Goal: Information Seeking & Learning: Compare options

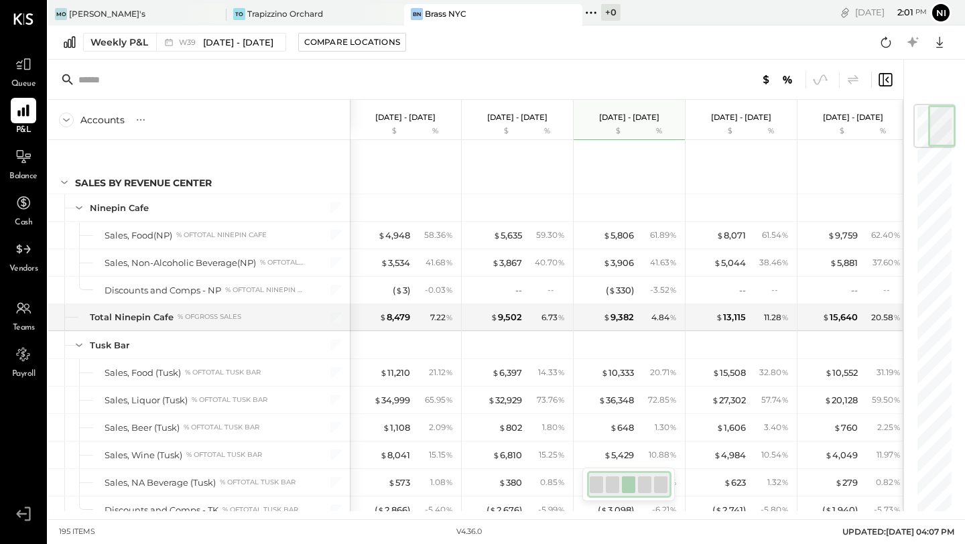
scroll to position [0, 5]
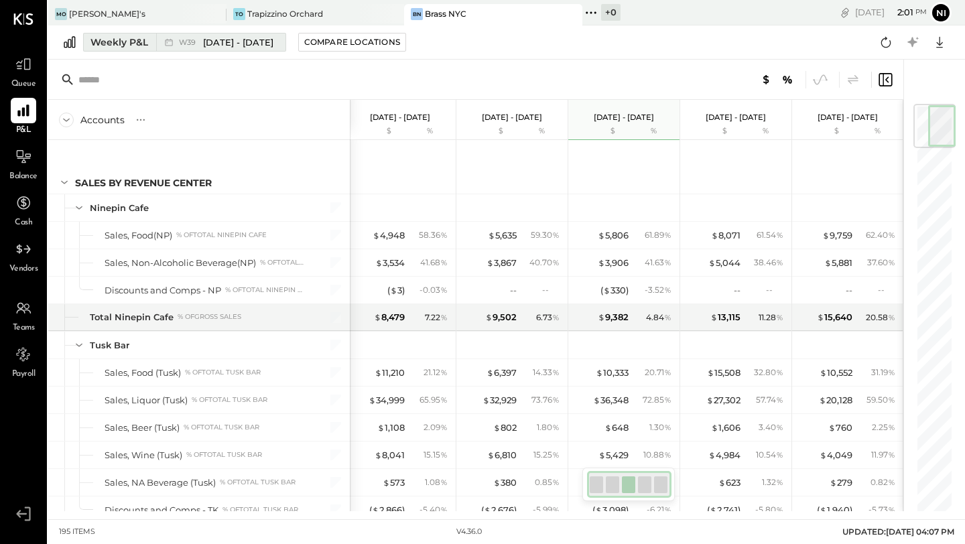
click at [96, 44] on div "Weekly P&L" at bounding box center [119, 42] width 58 height 13
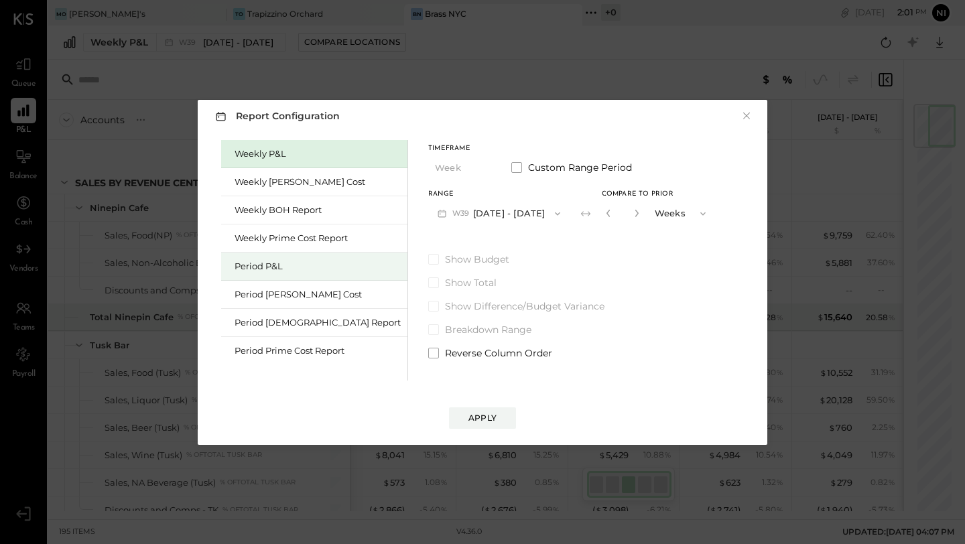
click at [269, 261] on div "Period P&L" at bounding box center [318, 266] width 166 height 13
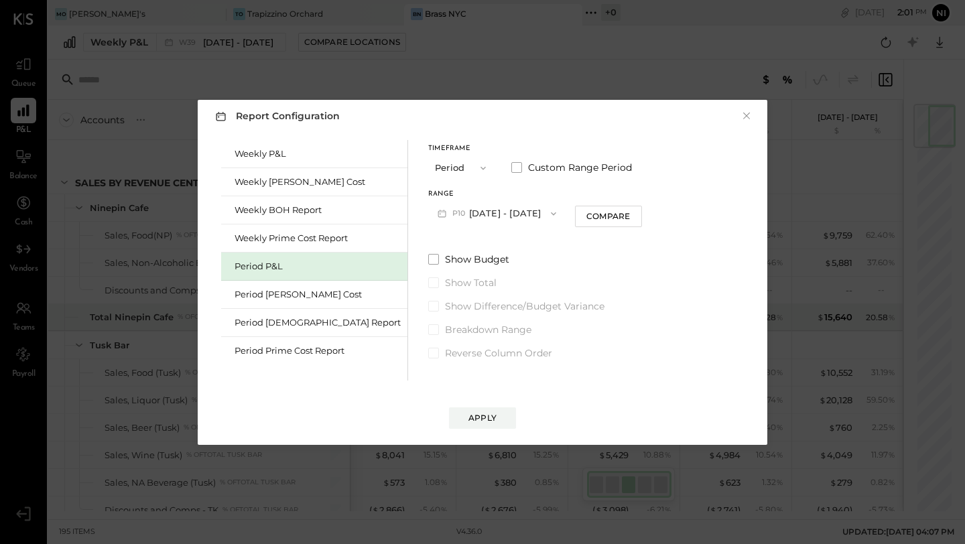
click at [501, 213] on button "P10 [DATE] - [DATE]" at bounding box center [496, 213] width 137 height 25
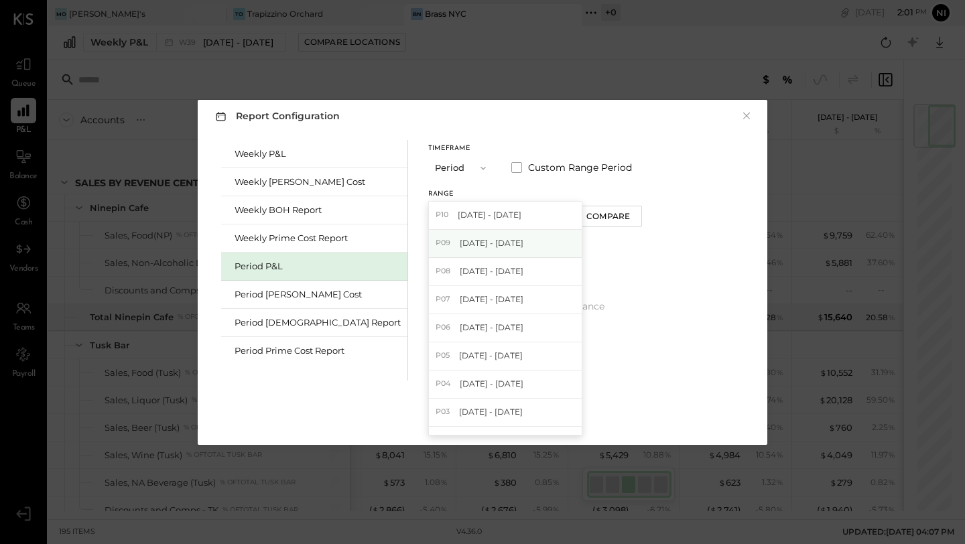
click at [482, 237] on span "[DATE] - [DATE]" at bounding box center [492, 242] width 64 height 11
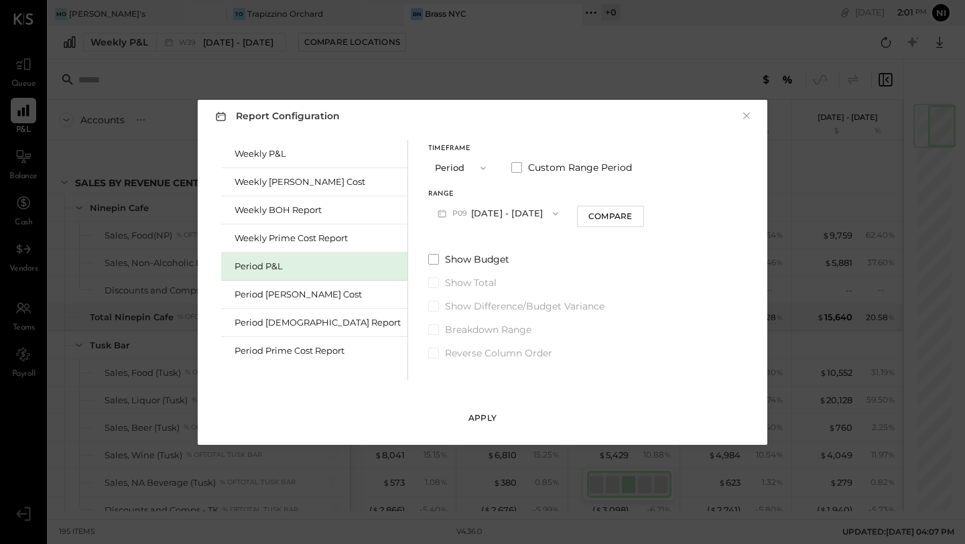
click at [487, 423] on div "Apply" at bounding box center [482, 417] width 28 height 11
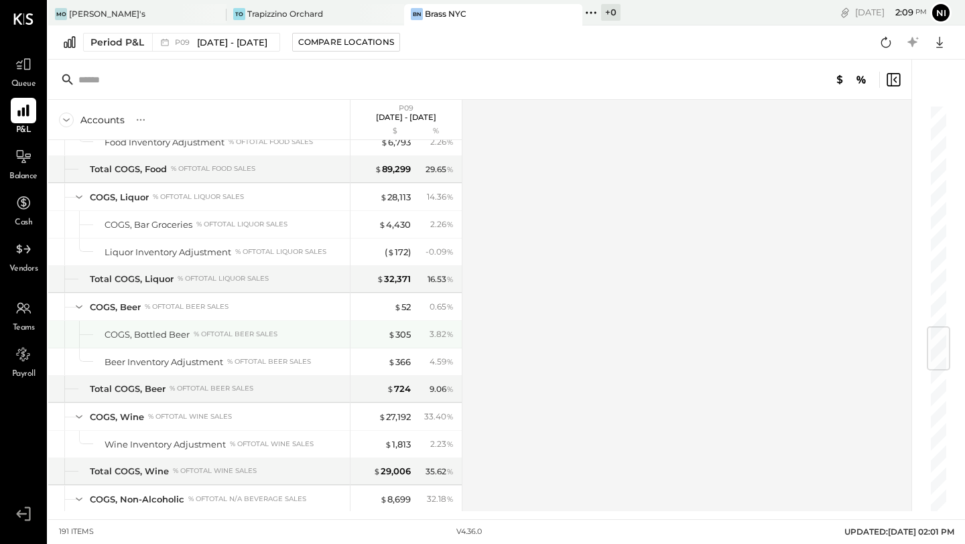
scroll to position [1877, 0]
click at [539, 314] on div "Accounts S % GL P09 [DATE] - [DATE] $ % Sales by Revenue Center Ninepin Cafe Sa…" at bounding box center [480, 305] width 865 height 411
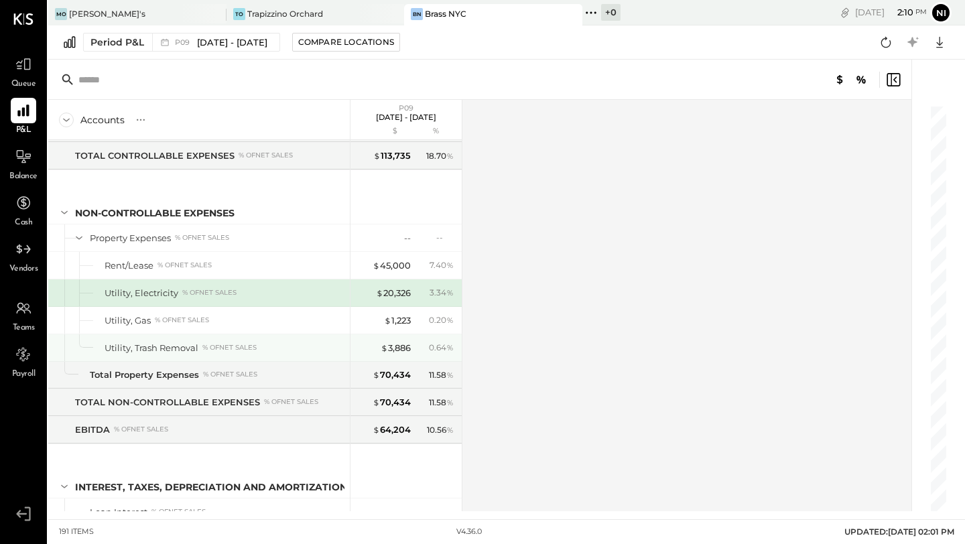
scroll to position [4288, 0]
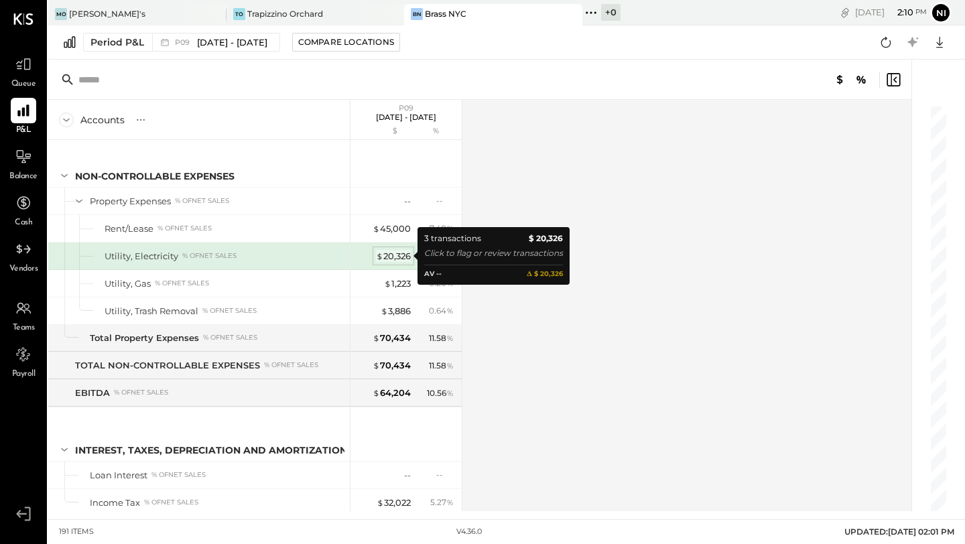
click at [392, 259] on div "$ 20,326" at bounding box center [393, 256] width 35 height 13
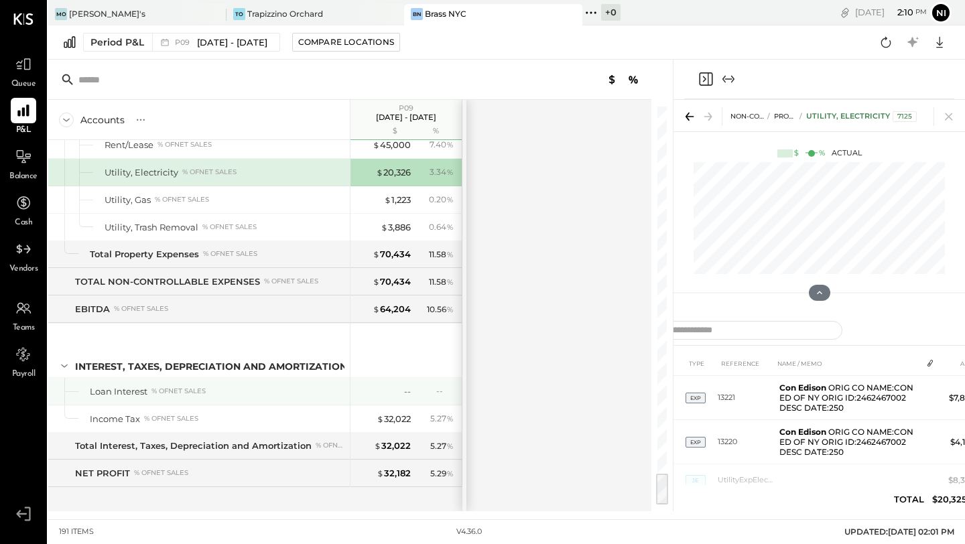
scroll to position [4381, 0]
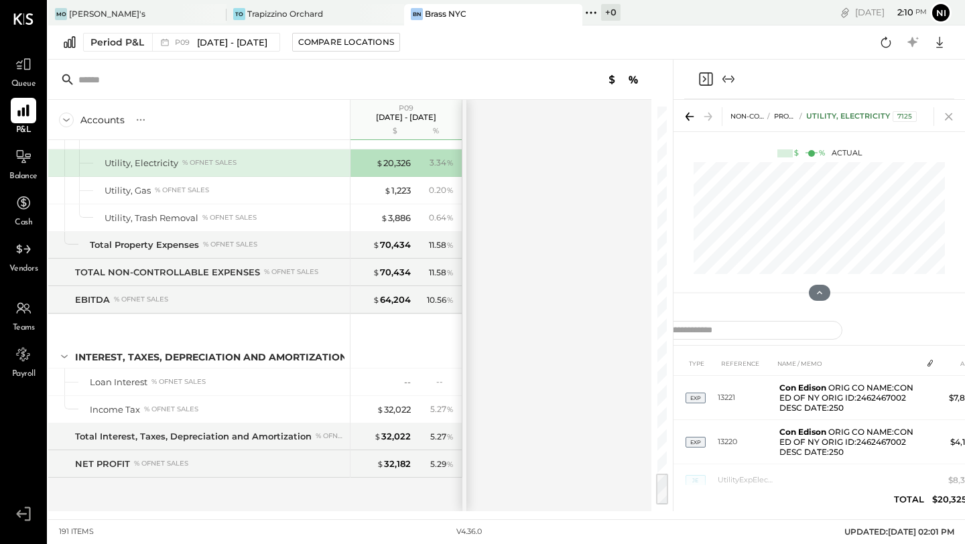
click at [950, 117] on icon at bounding box center [948, 116] width 19 height 19
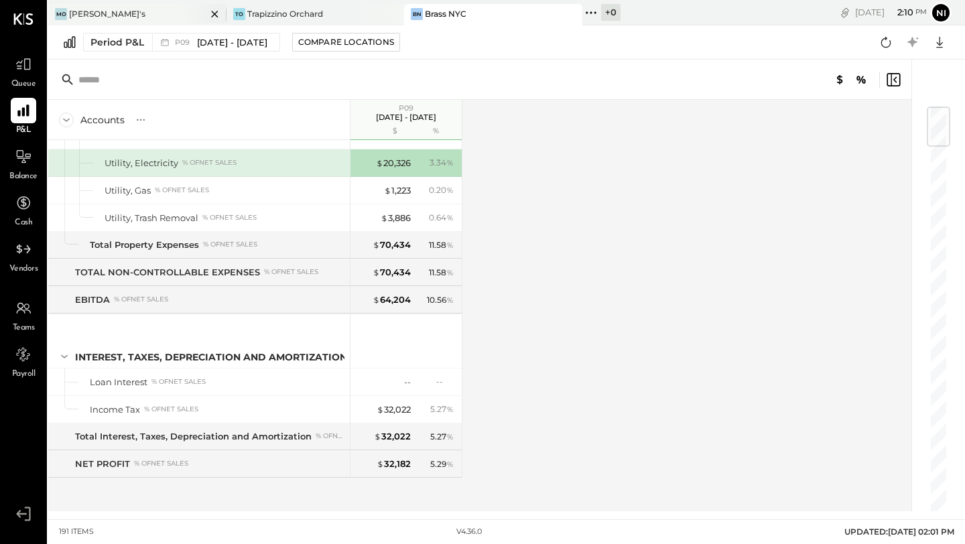
click at [115, 15] on div "[PERSON_NAME]'s" at bounding box center [127, 14] width 158 height 12
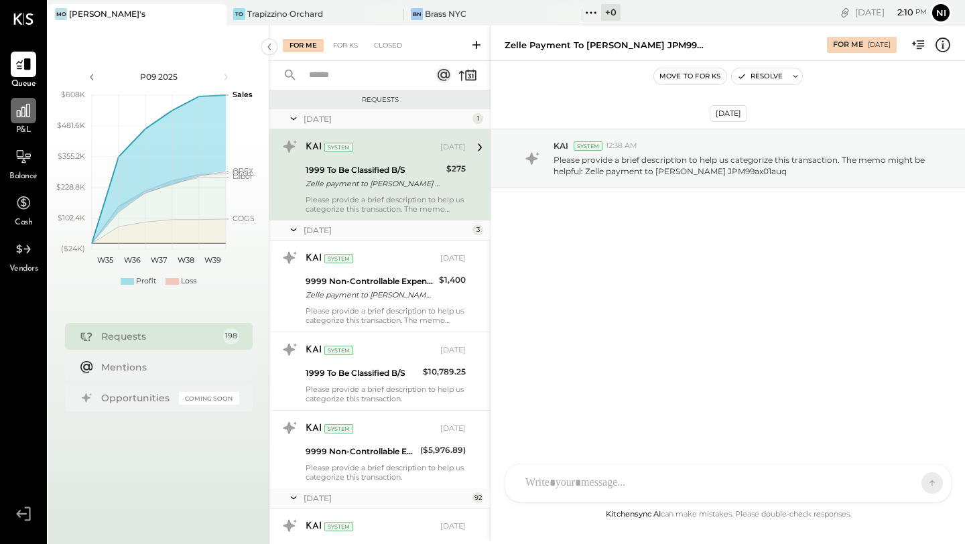
click at [30, 112] on icon at bounding box center [23, 110] width 17 height 17
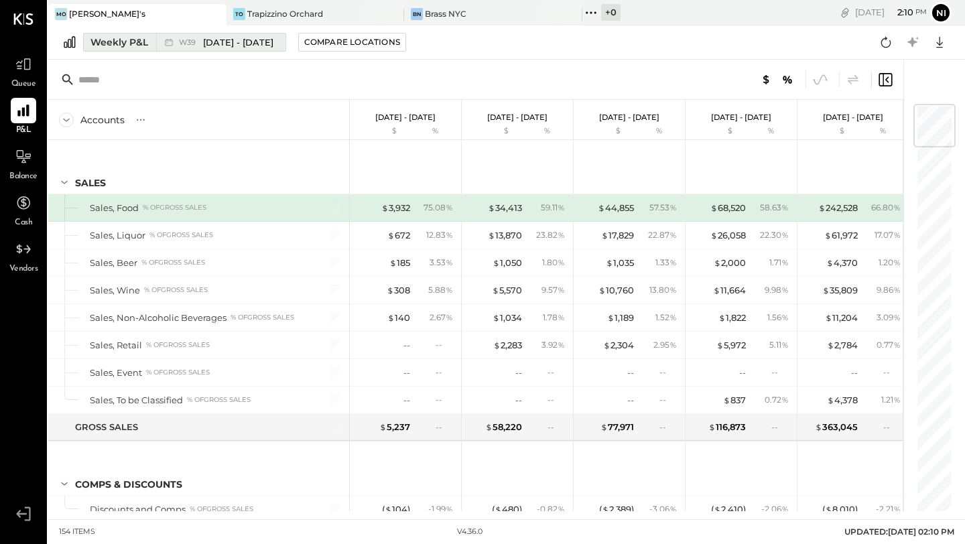
click at [111, 42] on div "Weekly P&L" at bounding box center [119, 42] width 58 height 13
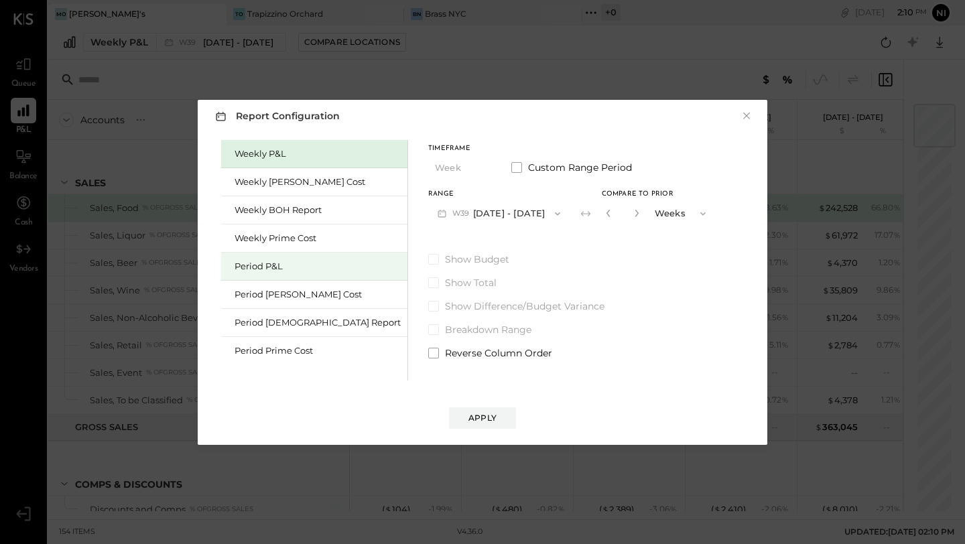
click at [261, 268] on div "Period P&L" at bounding box center [318, 266] width 166 height 13
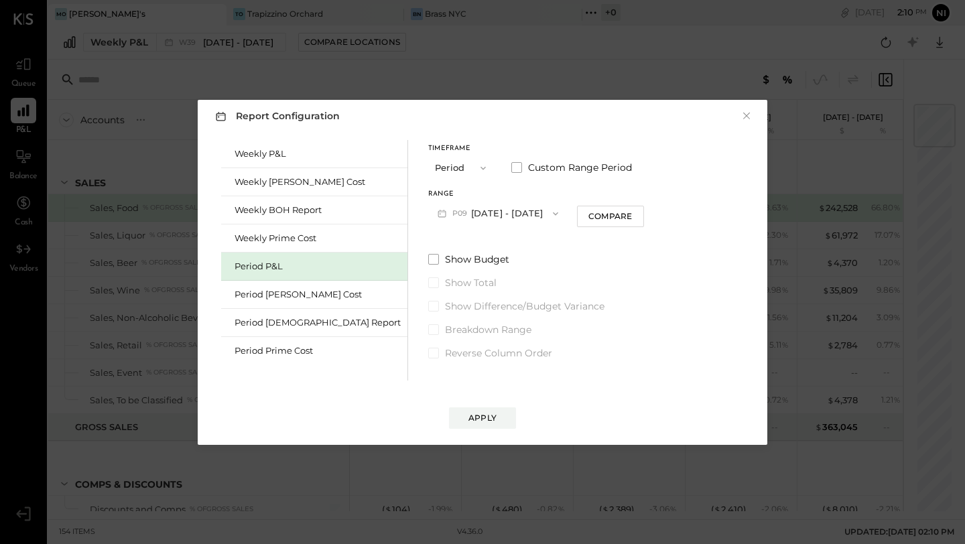
click at [452, 210] on button "P09 [DATE] - [DATE]" at bounding box center [497, 213] width 139 height 25
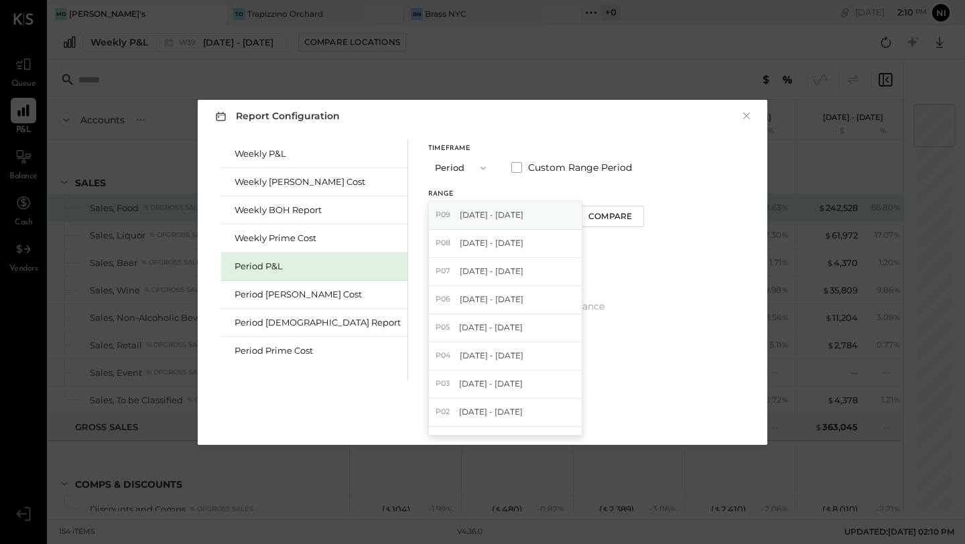
click at [460, 217] on span "[DATE] - [DATE]" at bounding box center [492, 214] width 64 height 11
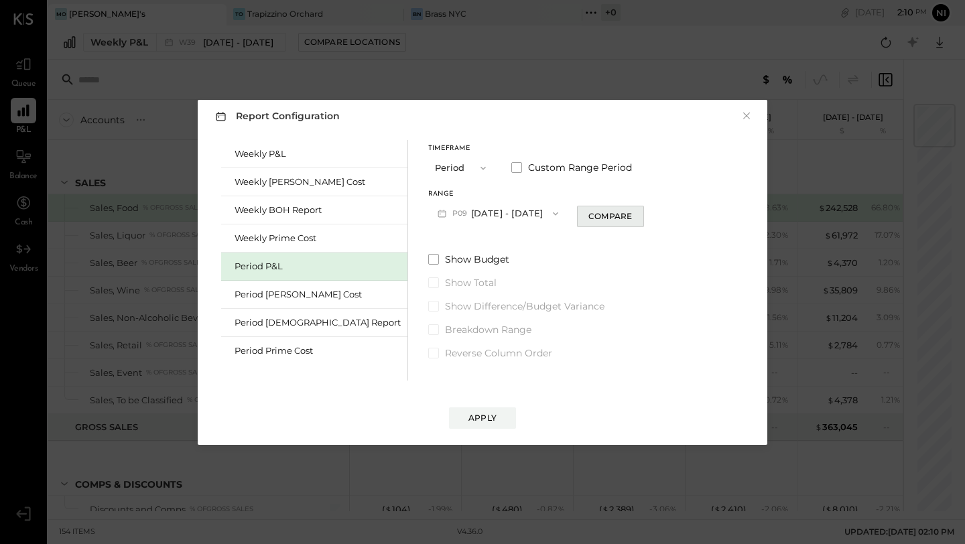
click at [588, 217] on div "Compare" at bounding box center [610, 215] width 44 height 11
click at [631, 213] on icon "button" at bounding box center [635, 213] width 8 height 8
type input "*"
click at [504, 413] on button "Apply" at bounding box center [482, 417] width 67 height 21
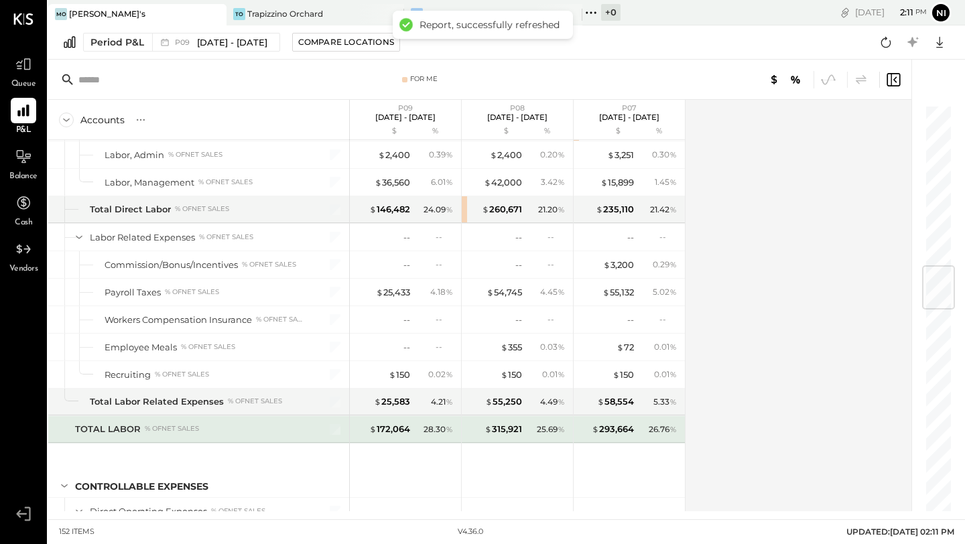
scroll to position [1370, 0]
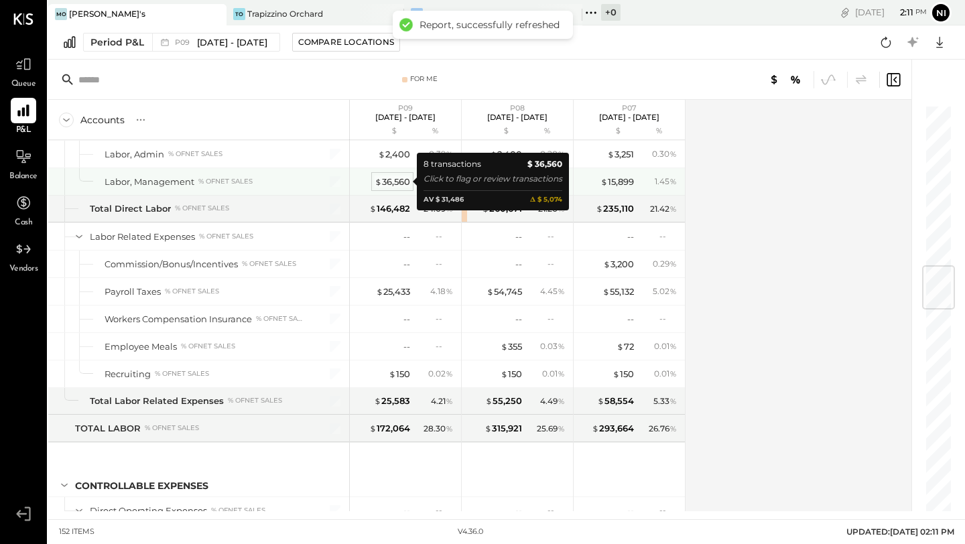
click at [387, 184] on div "$ 36,560" at bounding box center [393, 182] width 36 height 13
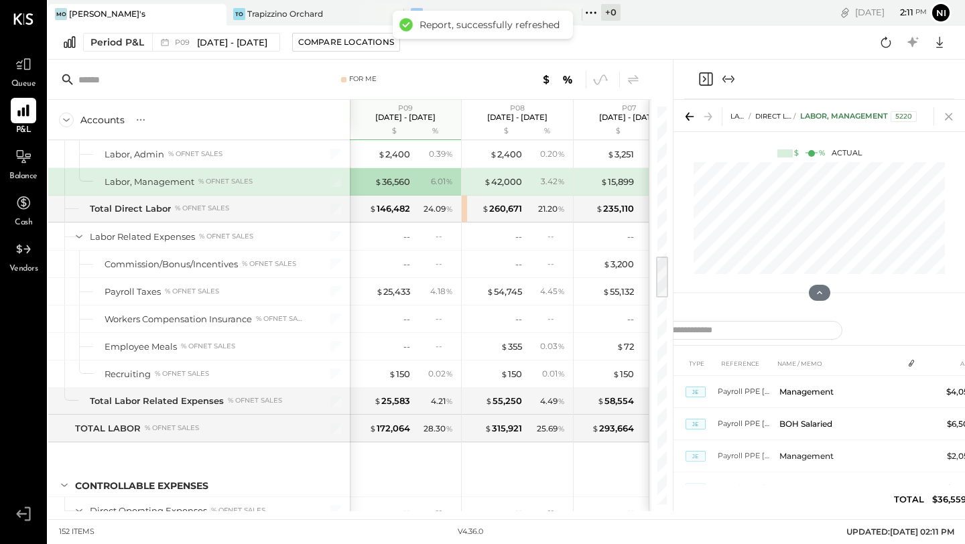
click at [945, 117] on icon at bounding box center [948, 116] width 19 height 19
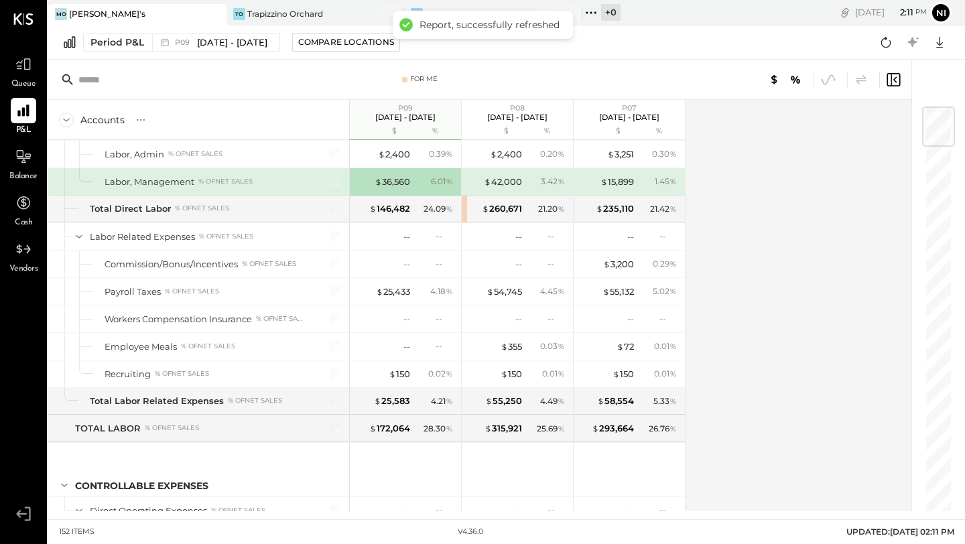
click at [734, 422] on div "Accounts S % GL P09 [DATE] - [DATE] $ % P08 [DATE] - [DATE] $ % P07 [DATE] - [D…" at bounding box center [480, 305] width 865 height 411
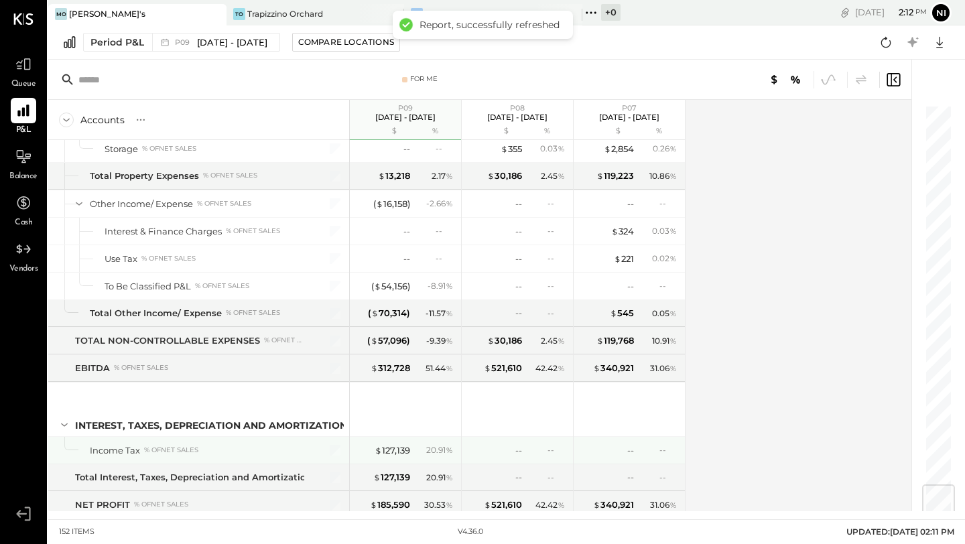
scroll to position [3222, 0]
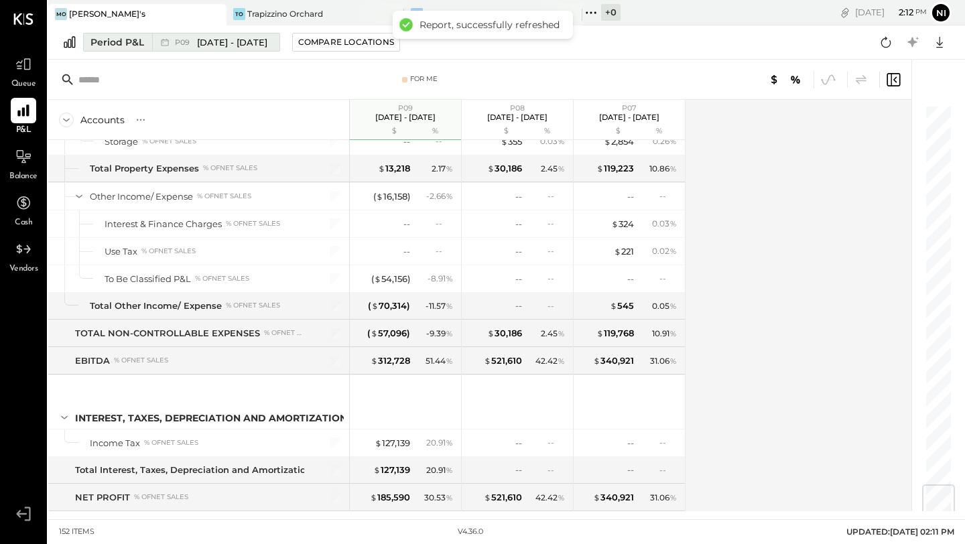
click at [220, 46] on span "[DATE] - [DATE]" at bounding box center [232, 42] width 70 height 13
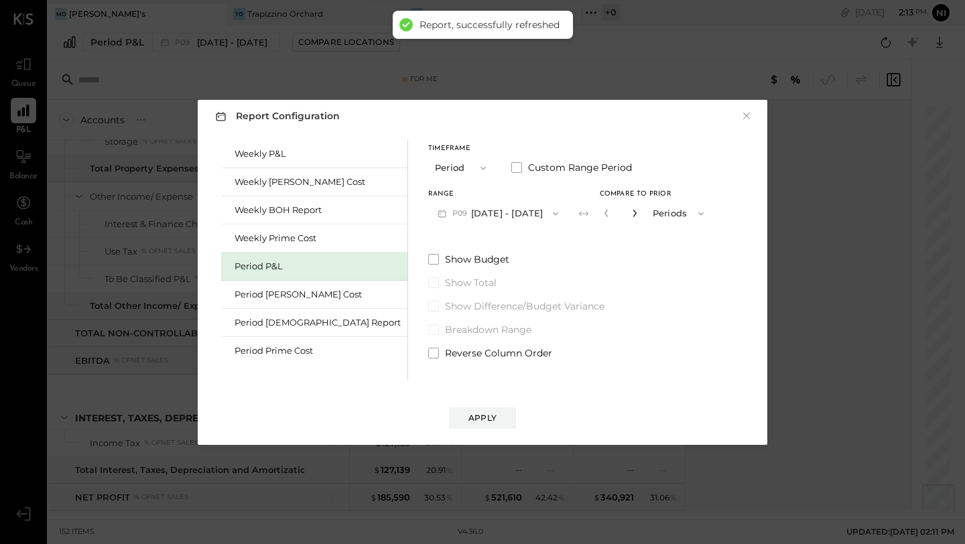
click at [631, 216] on icon "button" at bounding box center [635, 213] width 8 height 8
type input "*"
click at [499, 419] on button "Apply" at bounding box center [482, 417] width 67 height 21
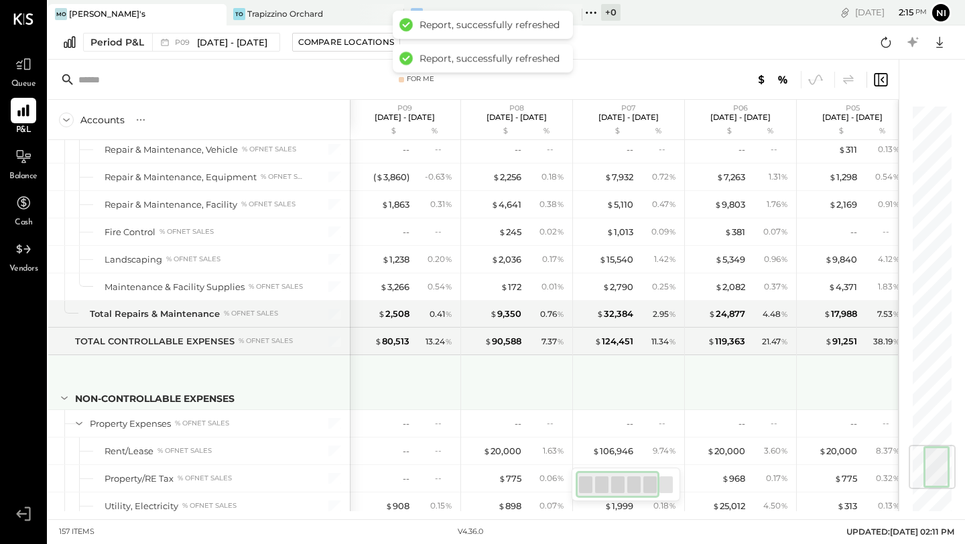
scroll to position [2887, 0]
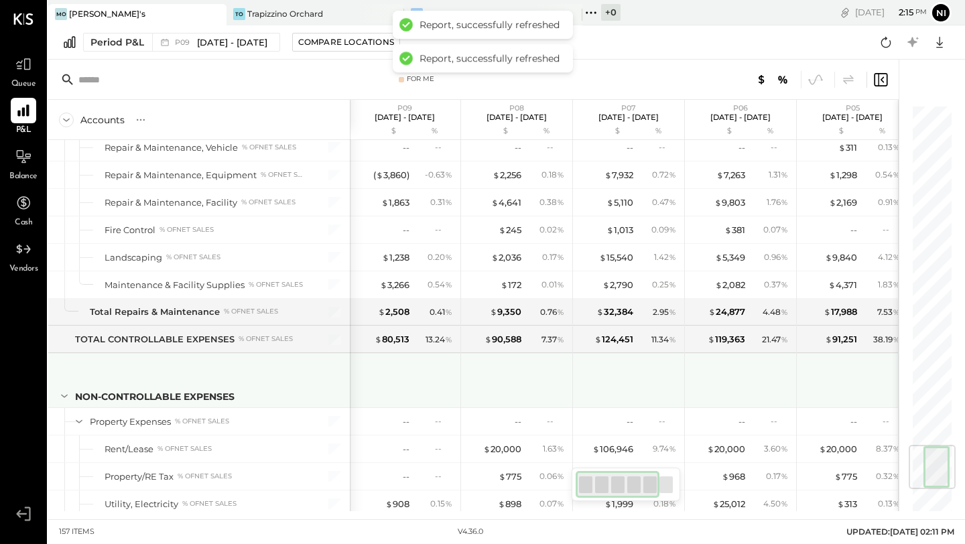
click at [419, 385] on div at bounding box center [406, 379] width 101 height 50
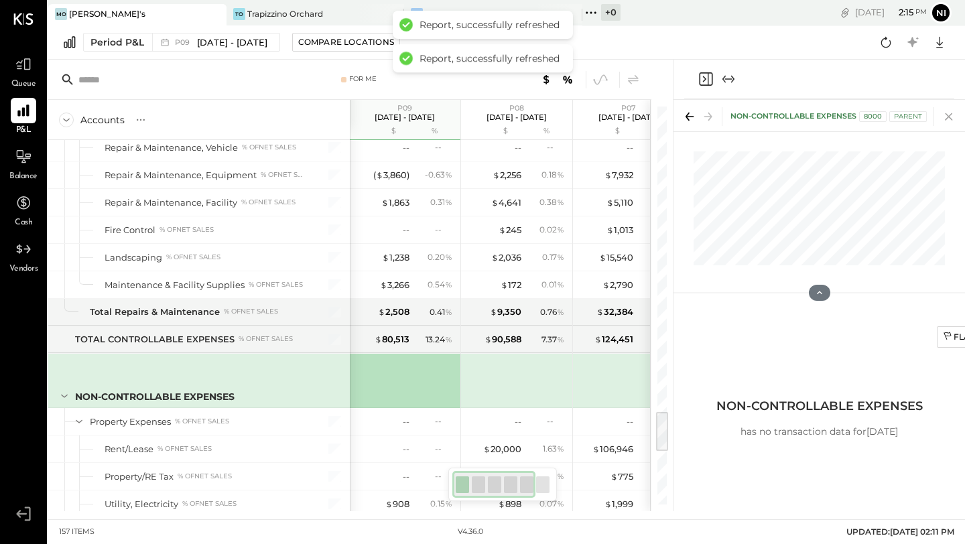
click at [947, 120] on icon at bounding box center [948, 116] width 19 height 19
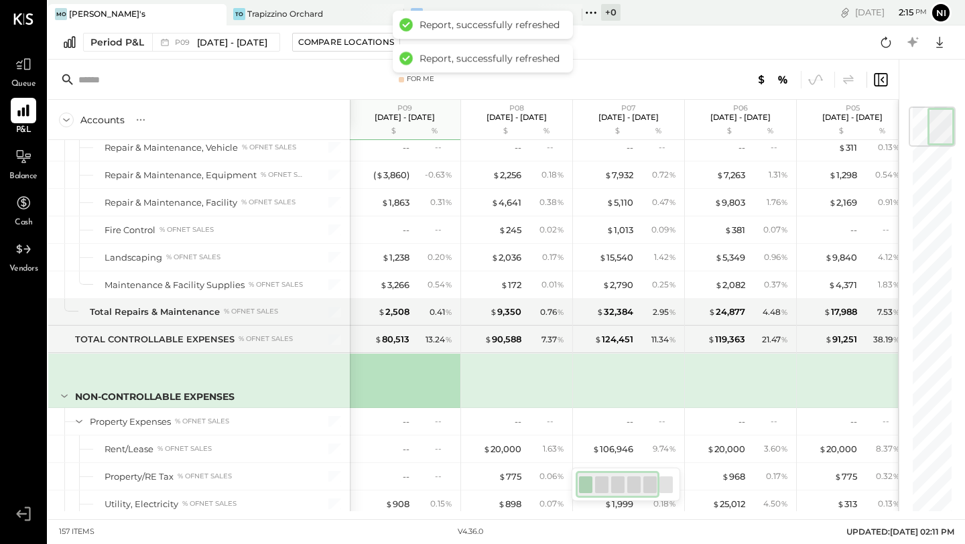
click at [291, 373] on div "NON-CONTROLLABLE EXPENSES" at bounding box center [199, 381] width 302 height 54
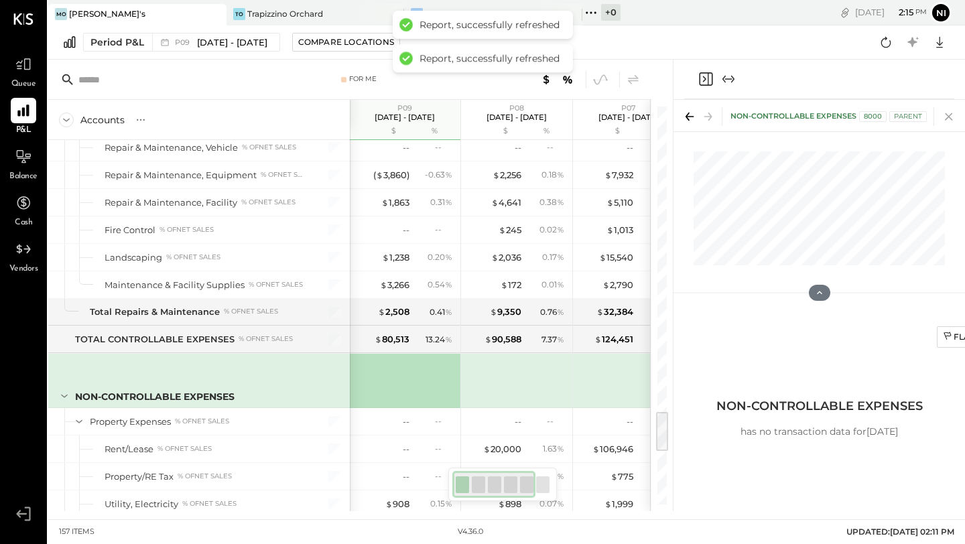
click at [950, 115] on icon at bounding box center [948, 116] width 7 height 7
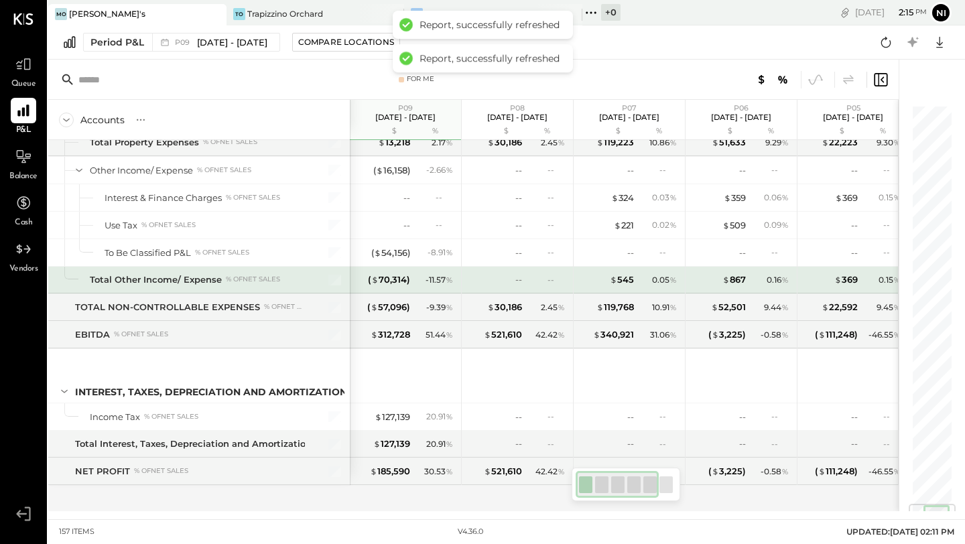
scroll to position [3389, 0]
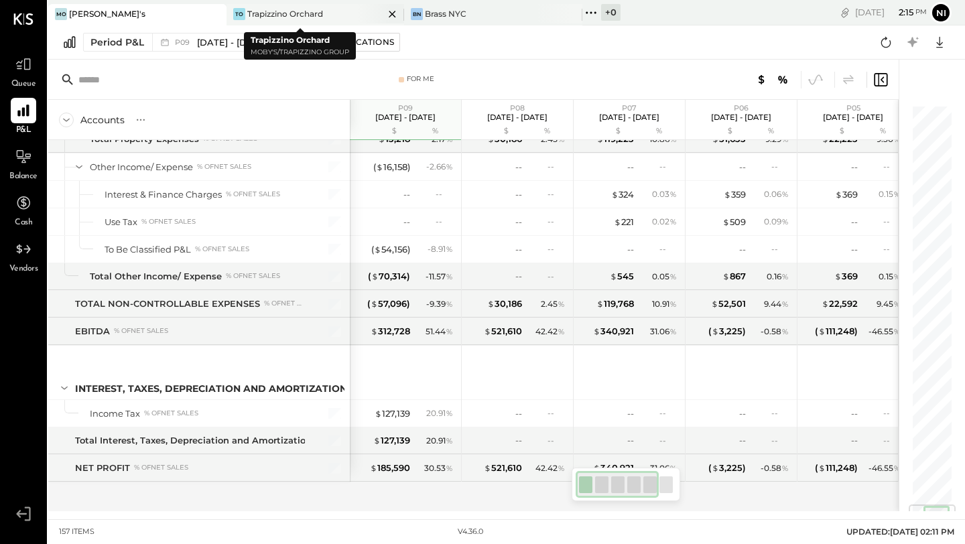
click at [331, 12] on div "TO Trapizzino Orchard" at bounding box center [305, 14] width 158 height 12
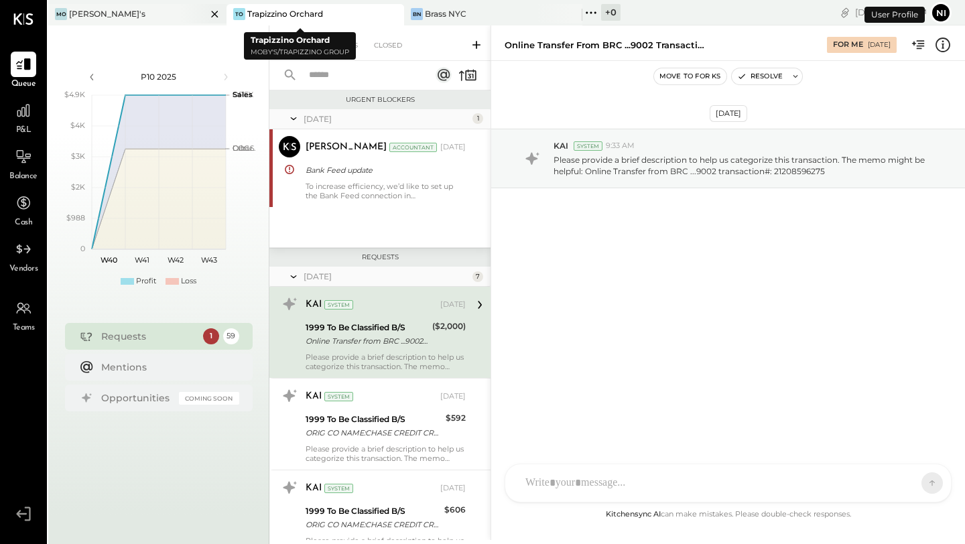
scroll to position [14, 0]
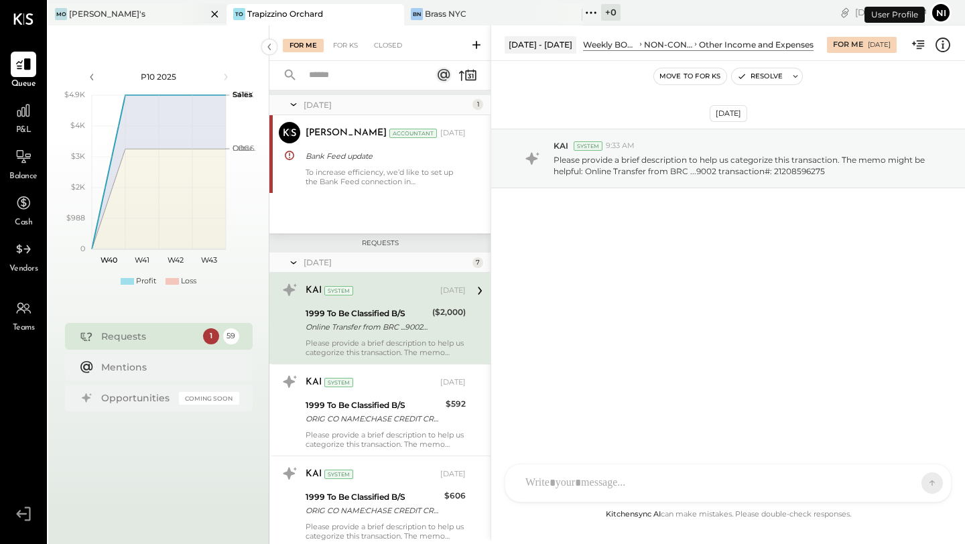
click at [155, 15] on div "[PERSON_NAME]'s" at bounding box center [127, 14] width 158 height 12
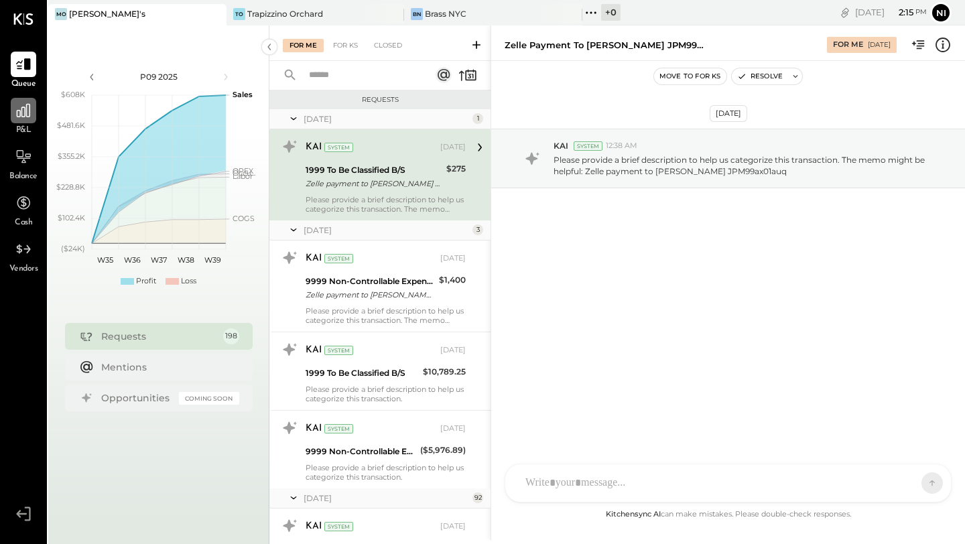
click at [21, 111] on icon at bounding box center [23, 110] width 17 height 17
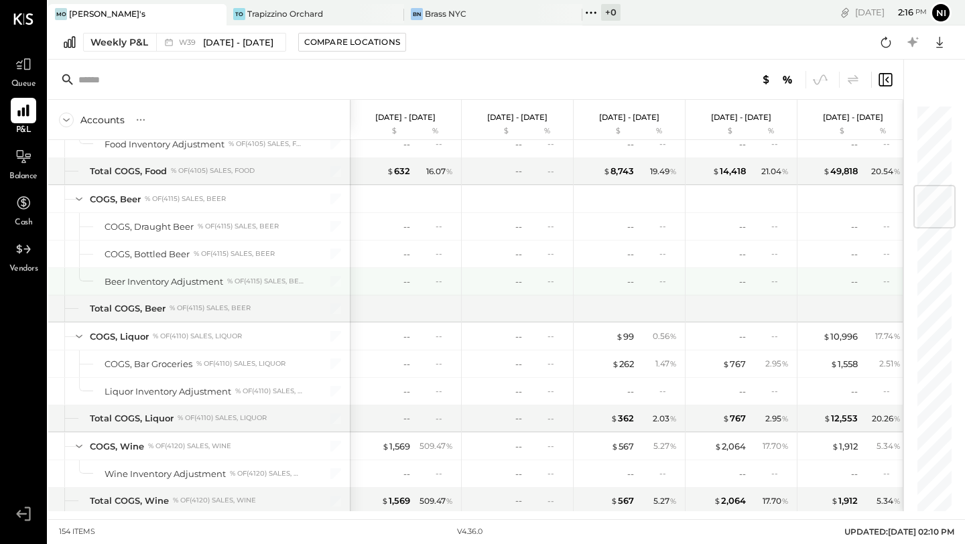
scroll to position [698, 0]
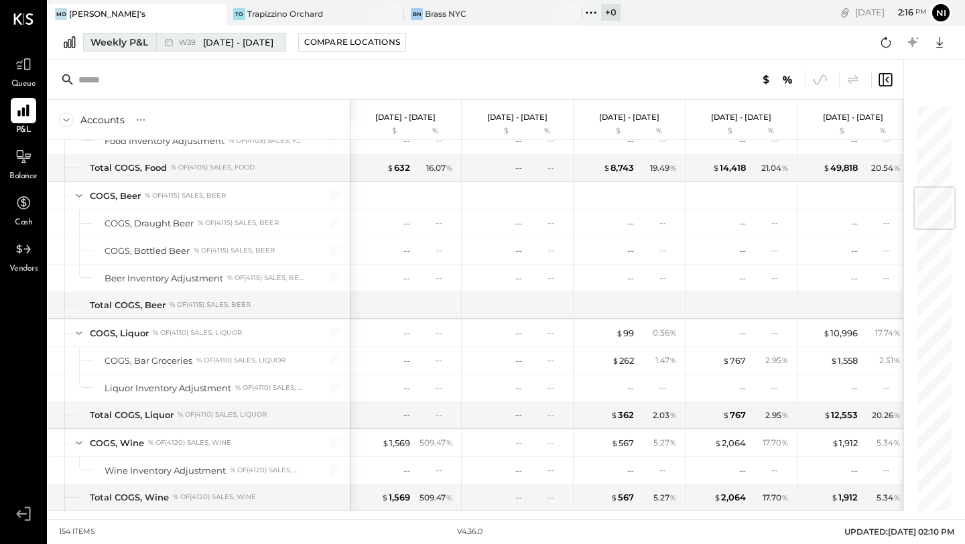
click at [125, 48] on div "Weekly P&L" at bounding box center [119, 42] width 58 height 13
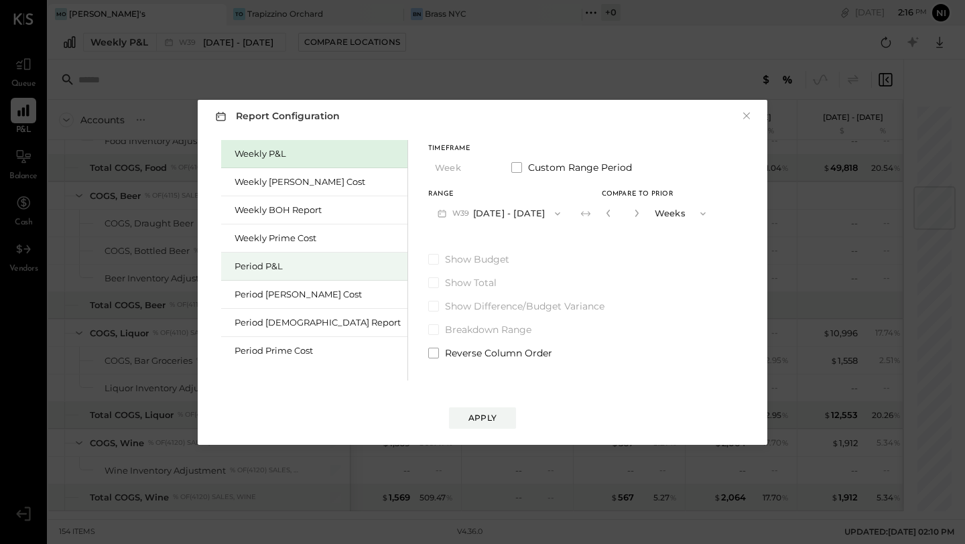
click at [252, 269] on div "Period P&L" at bounding box center [318, 266] width 166 height 13
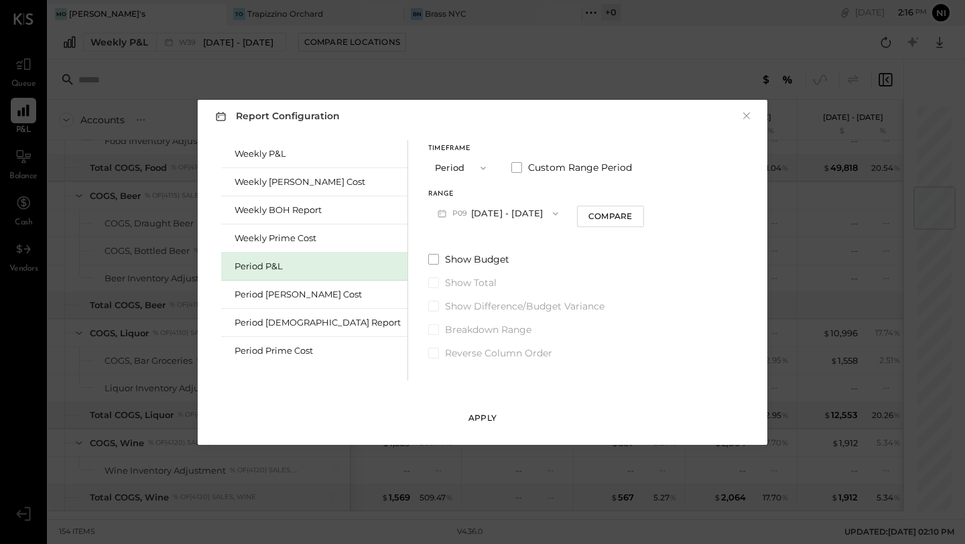
click at [480, 417] on div "Apply" at bounding box center [482, 417] width 28 height 11
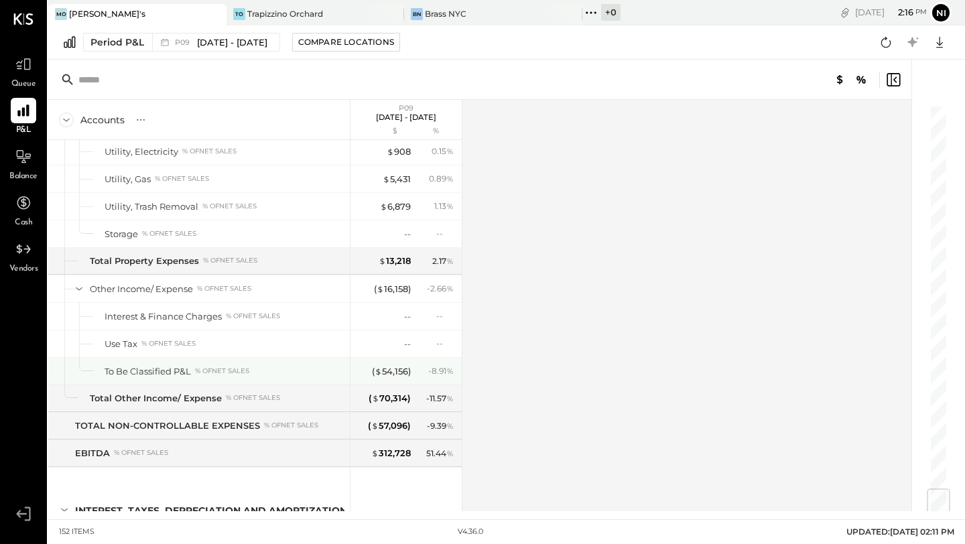
scroll to position [3256, 0]
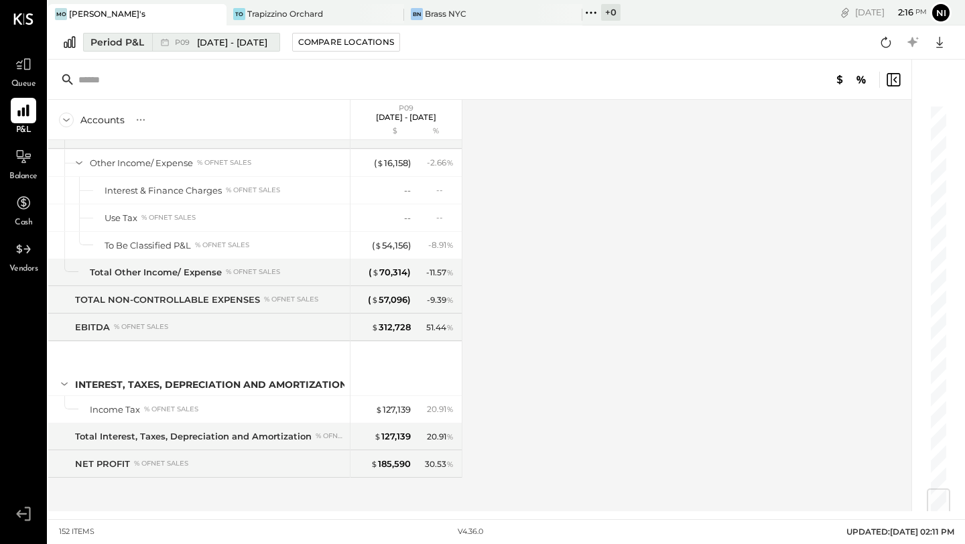
click at [197, 42] on span "[DATE] - [DATE]" at bounding box center [232, 42] width 70 height 13
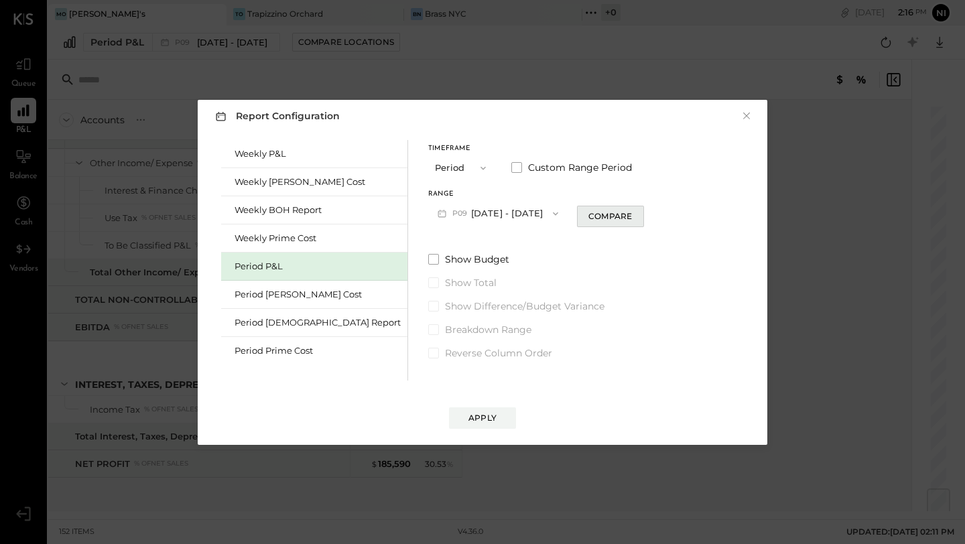
click at [588, 216] on div "Compare" at bounding box center [610, 215] width 44 height 11
click at [631, 213] on icon "button" at bounding box center [635, 213] width 8 height 8
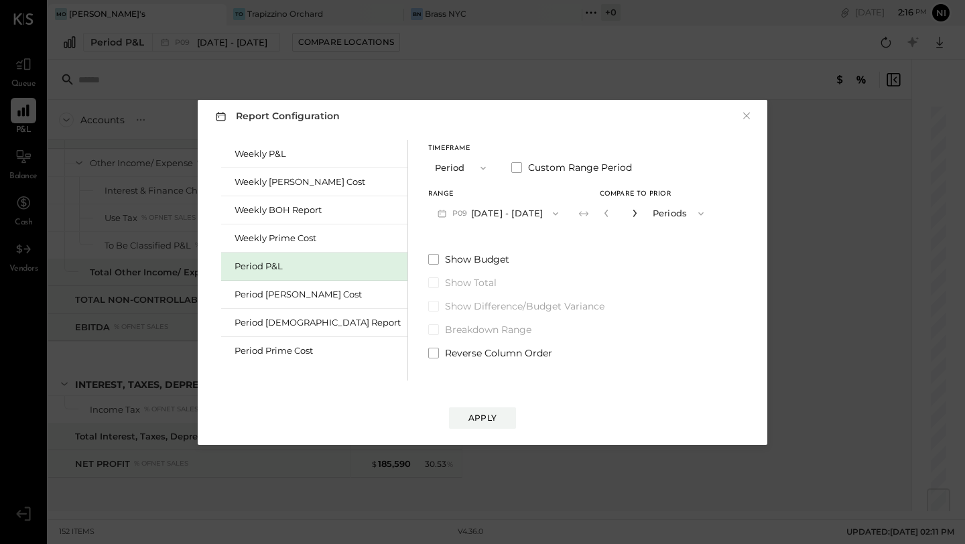
click at [631, 213] on icon "button" at bounding box center [635, 213] width 8 height 8
type input "*"
click at [491, 413] on div "Apply" at bounding box center [482, 417] width 28 height 11
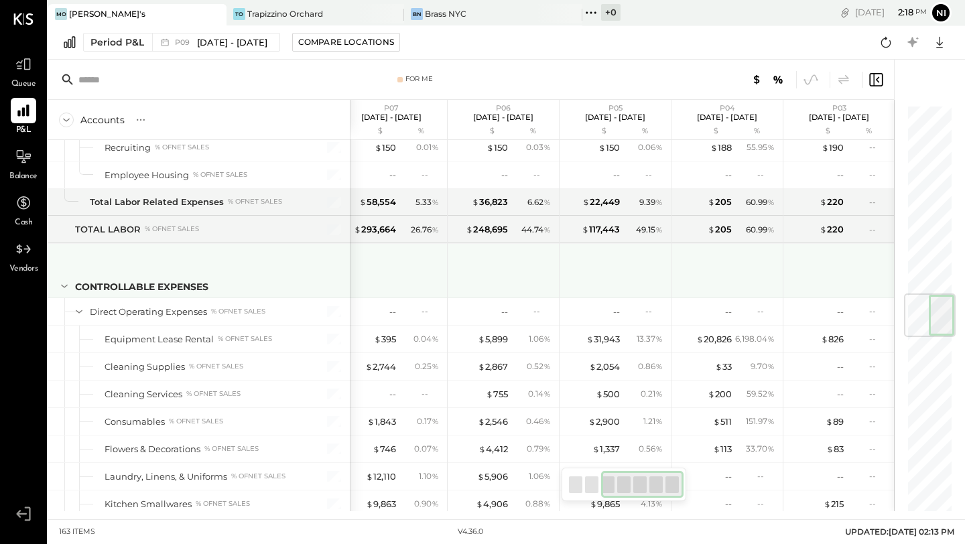
scroll to position [1607, 0]
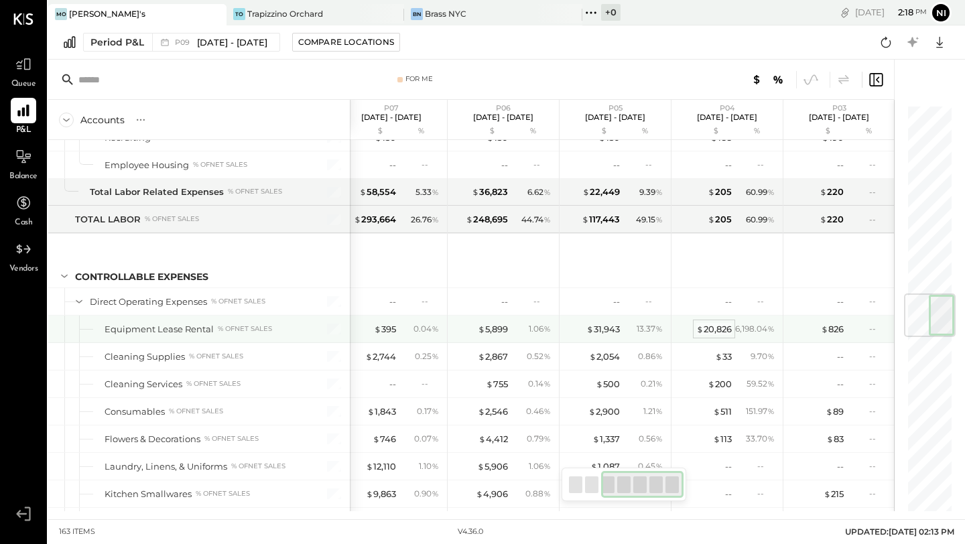
click at [700, 324] on span "$" at bounding box center [699, 329] width 7 height 11
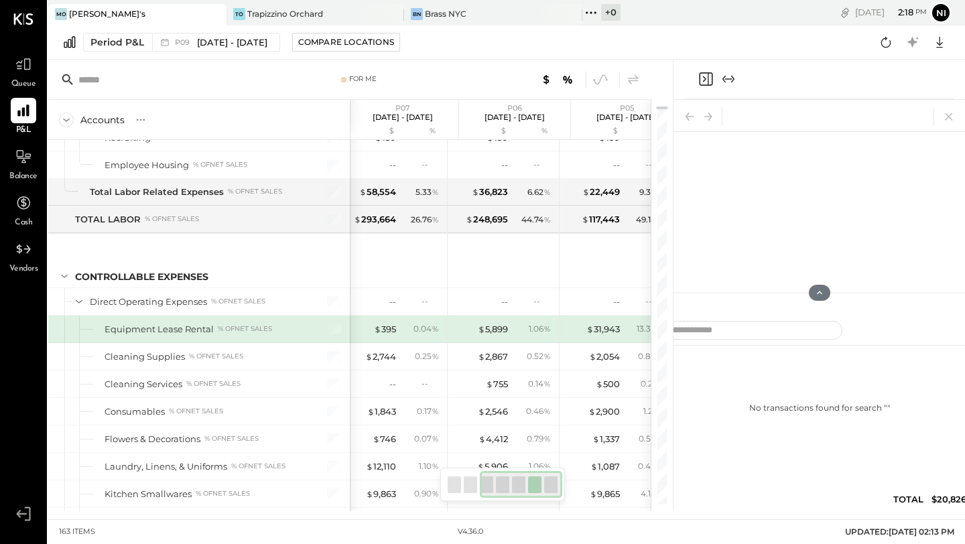
scroll to position [0, 226]
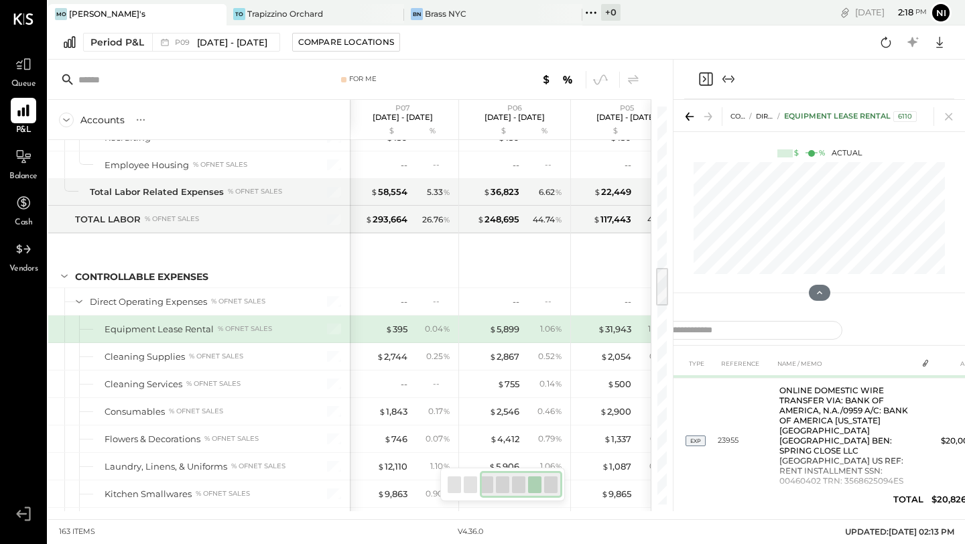
scroll to position [48, 0]
click at [686, 114] on icon at bounding box center [689, 116] width 19 height 19
click at [714, 116] on icon at bounding box center [708, 116] width 19 height 19
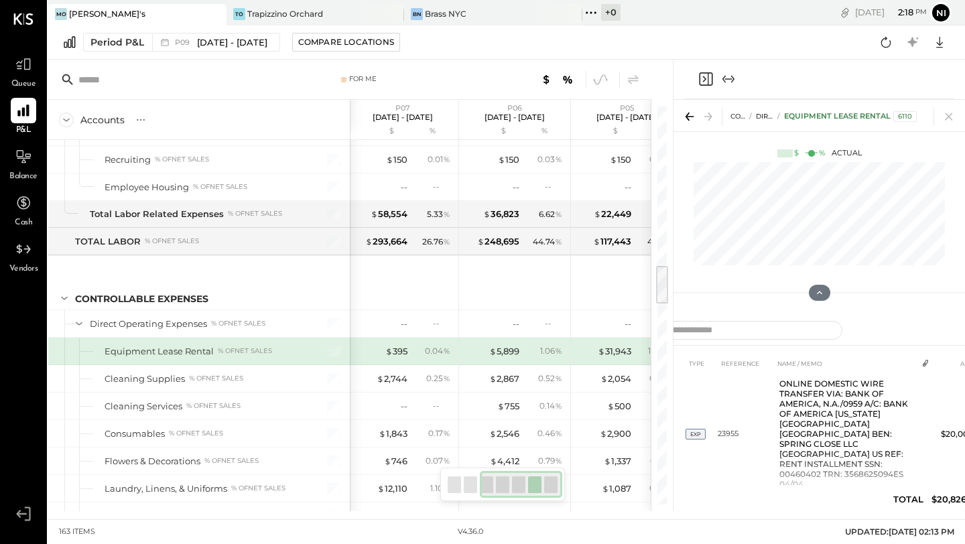
scroll to position [1578, 0]
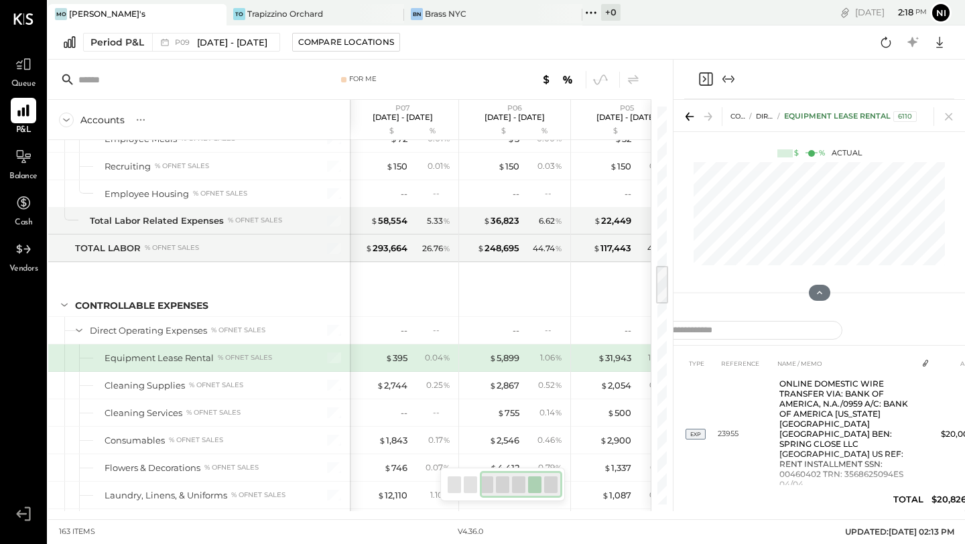
drag, startPoint x: 663, startPoint y: 283, endPoint x: 652, endPoint y: 280, distance: 11.1
click at [652, 280] on div "For Me Accounts S % GL P09 [DATE] - [DATE] $ % P08 [DATE] - [DATE] $ % P07 [DAT…" at bounding box center [360, 286] width 624 height 452
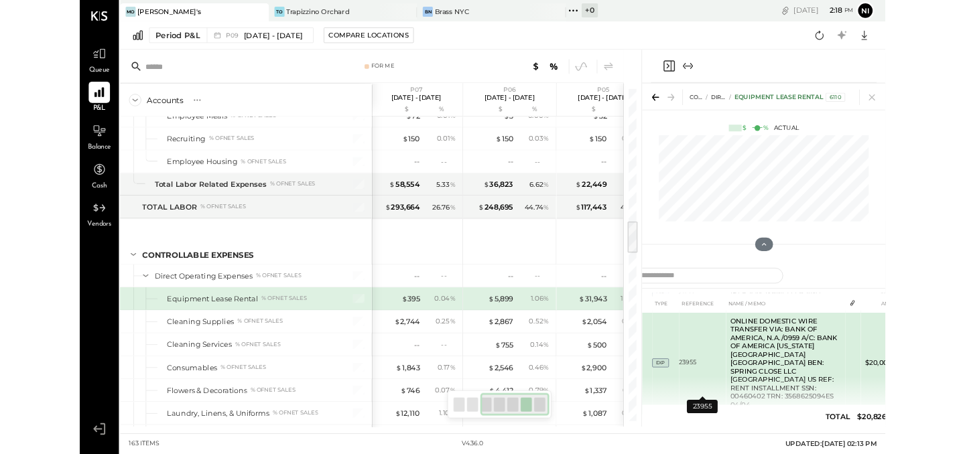
scroll to position [84, 0]
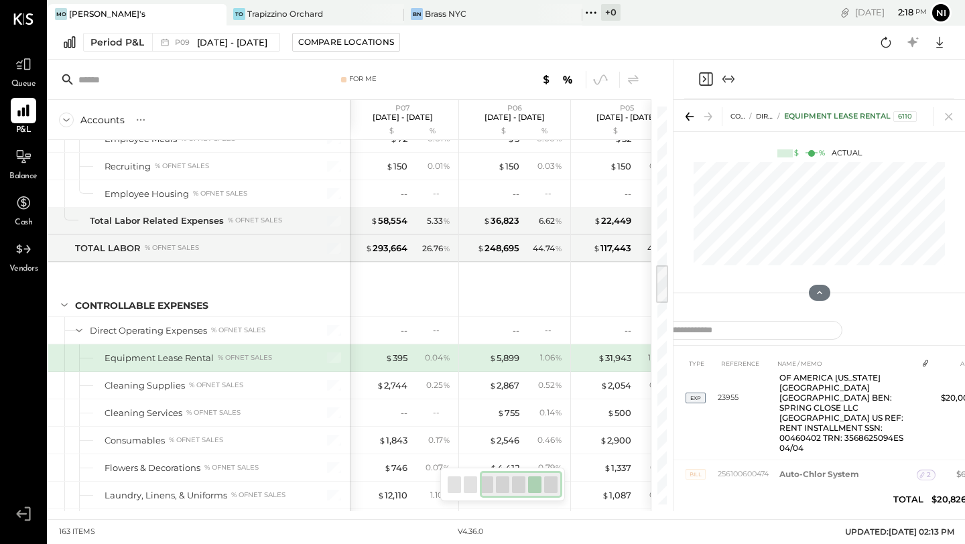
click at [703, 80] on icon "Close panel" at bounding box center [706, 79] width 16 height 16
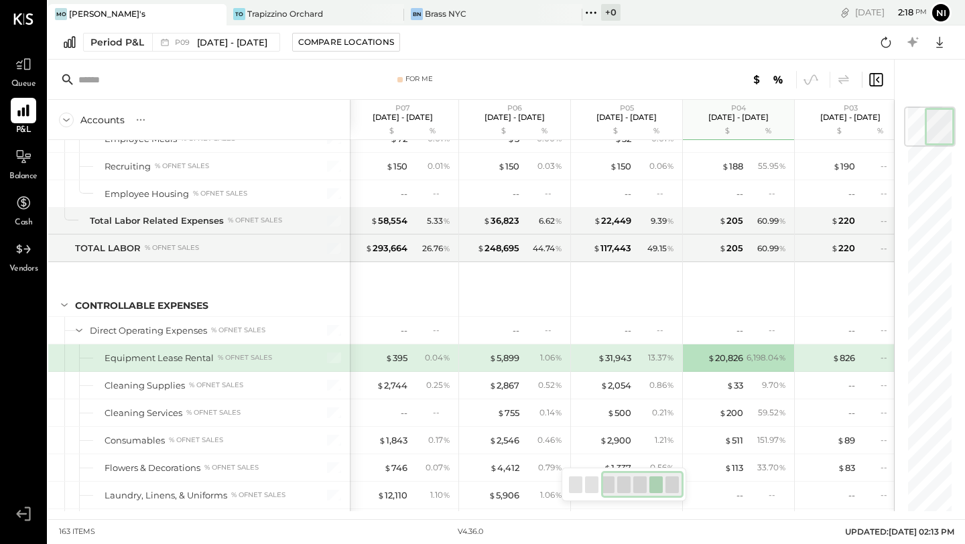
click at [876, 80] on icon at bounding box center [876, 80] width 16 height 16
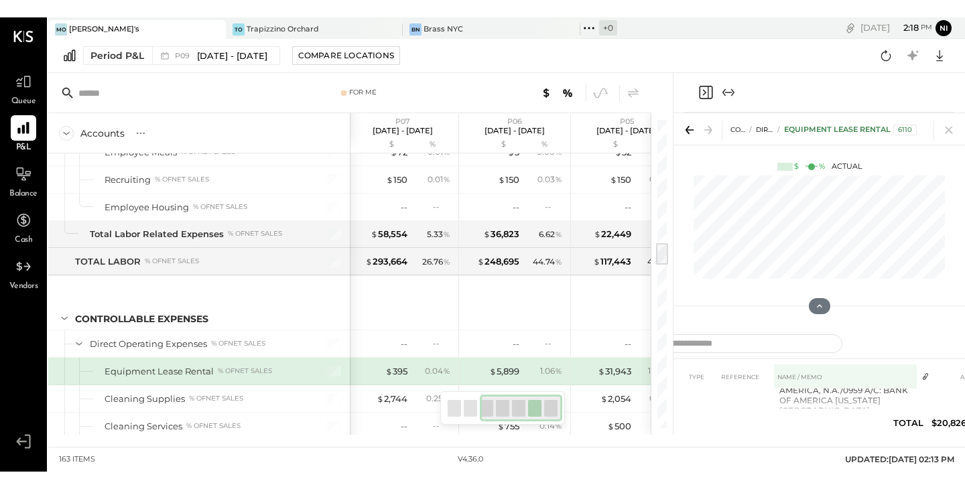
scroll to position [74, 0]
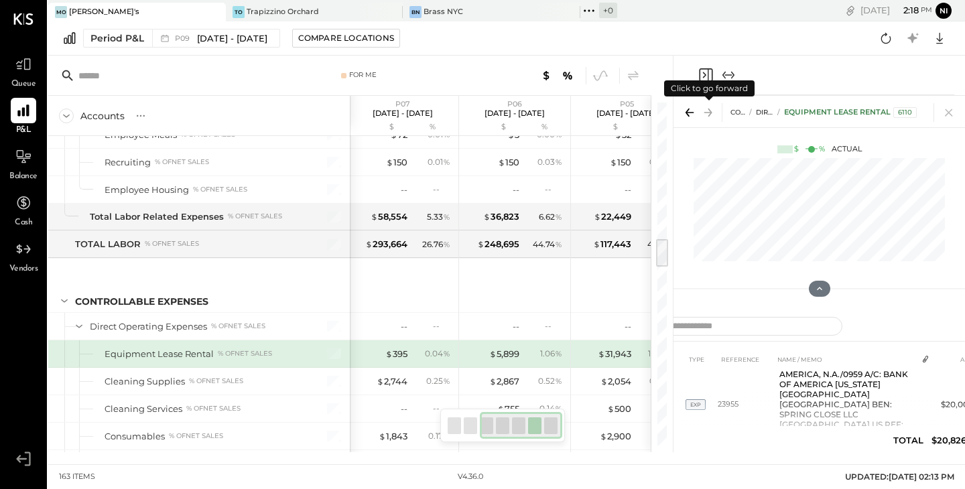
click at [714, 112] on icon at bounding box center [708, 112] width 19 height 19
click at [688, 112] on icon at bounding box center [690, 112] width 8 height 1
click at [734, 72] on icon "Expand panel (e)" at bounding box center [728, 75] width 16 height 16
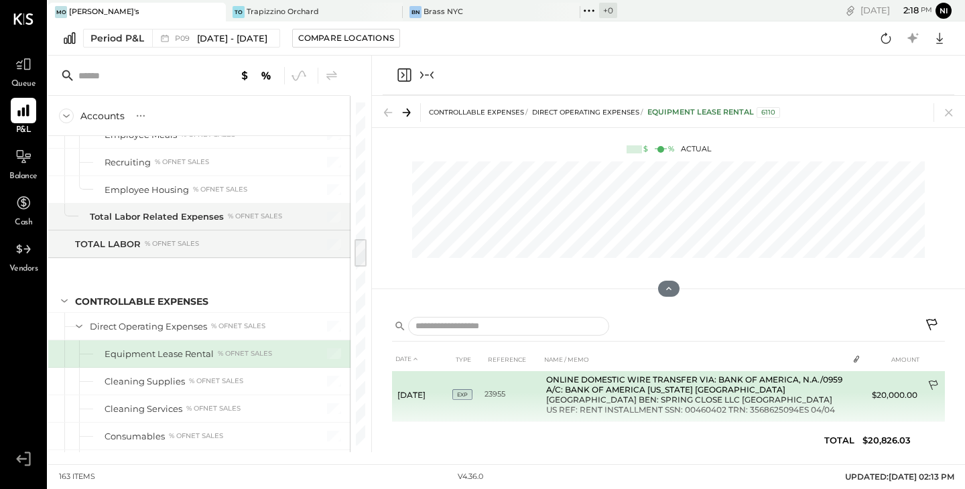
click at [932, 383] on icon at bounding box center [932, 386] width 9 height 10
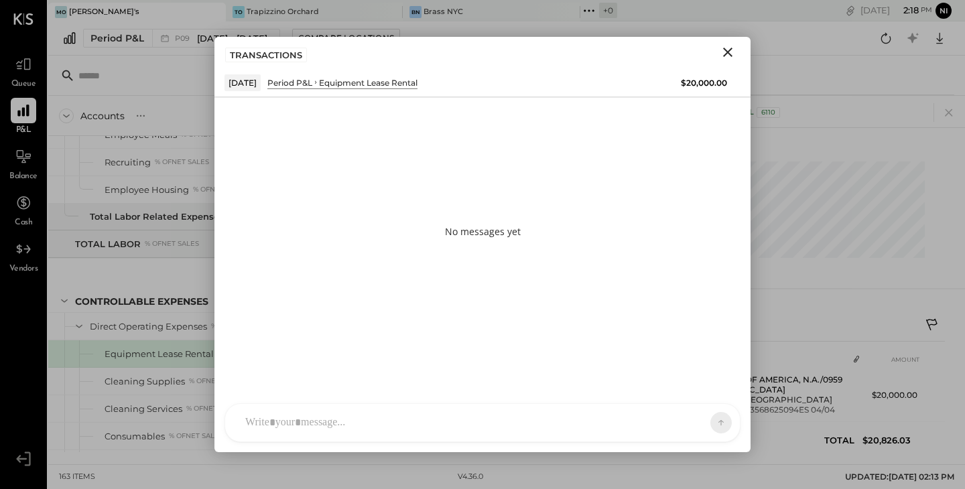
click at [389, 432] on div "N nick ID [PERSON_NAME] Del [PERSON_NAME] [PERSON_NAME] [PERSON_NAME] E [PERSON…" at bounding box center [482, 422] width 516 height 39
click at [689, 420] on icon at bounding box center [695, 421] width 13 height 13
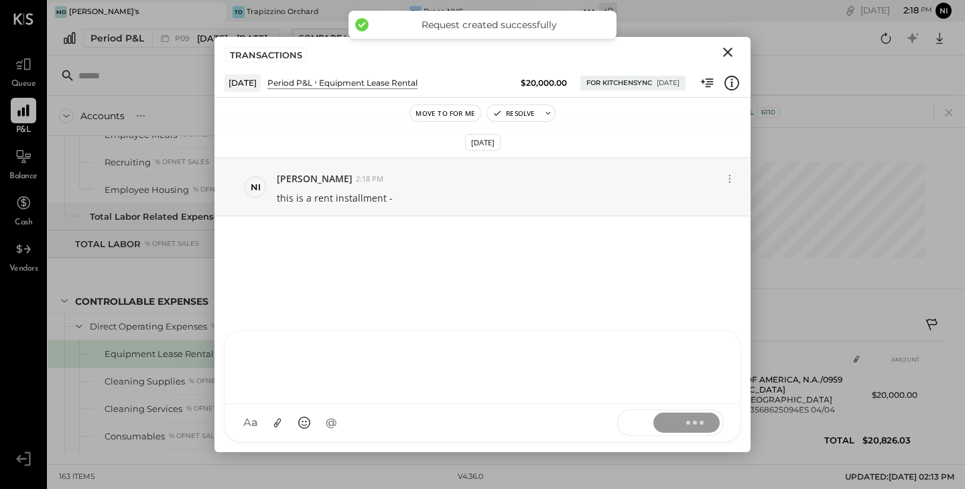
click at [729, 52] on icon "Close" at bounding box center [728, 52] width 16 height 16
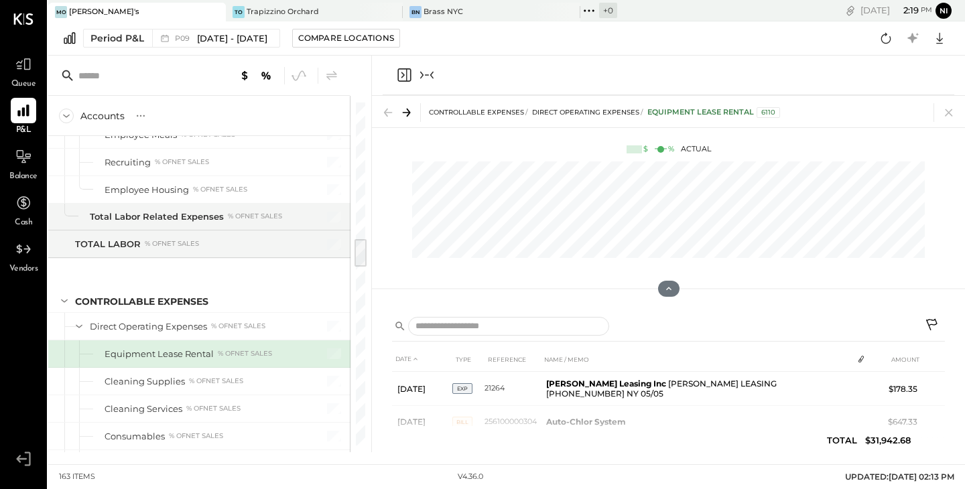
scroll to position [0, 503]
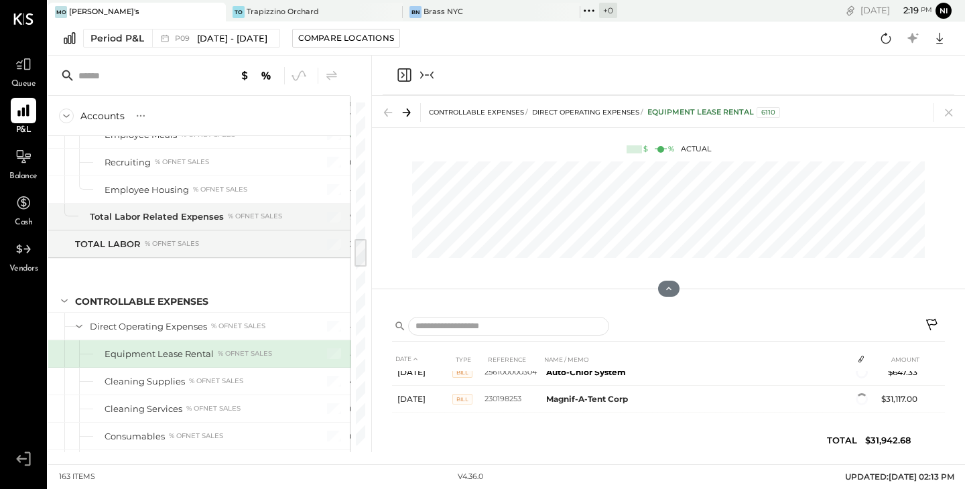
scroll to position [55, 0]
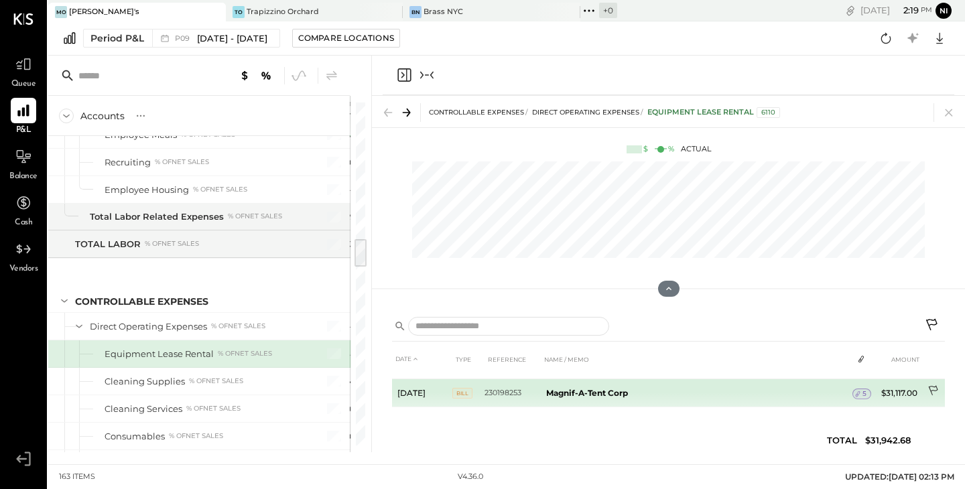
click at [933, 387] on icon at bounding box center [933, 391] width 13 height 13
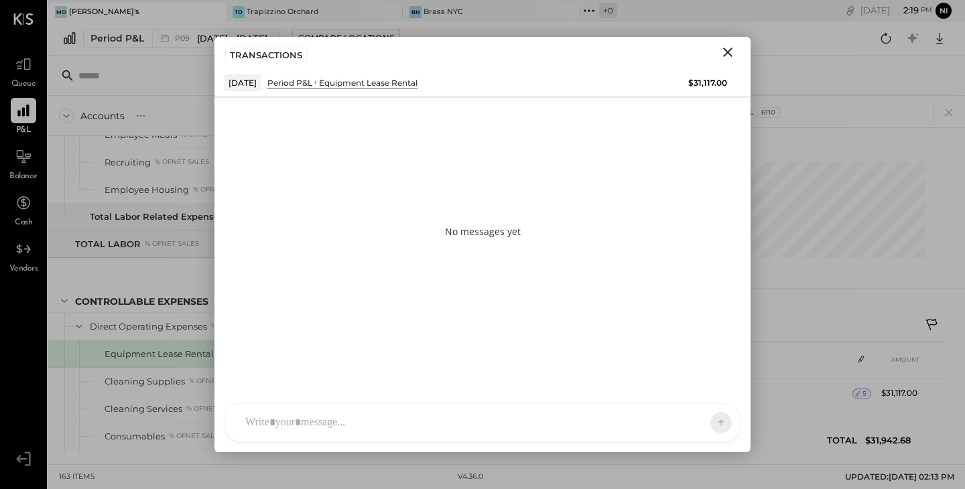
click at [728, 48] on icon "Close" at bounding box center [728, 52] width 16 height 16
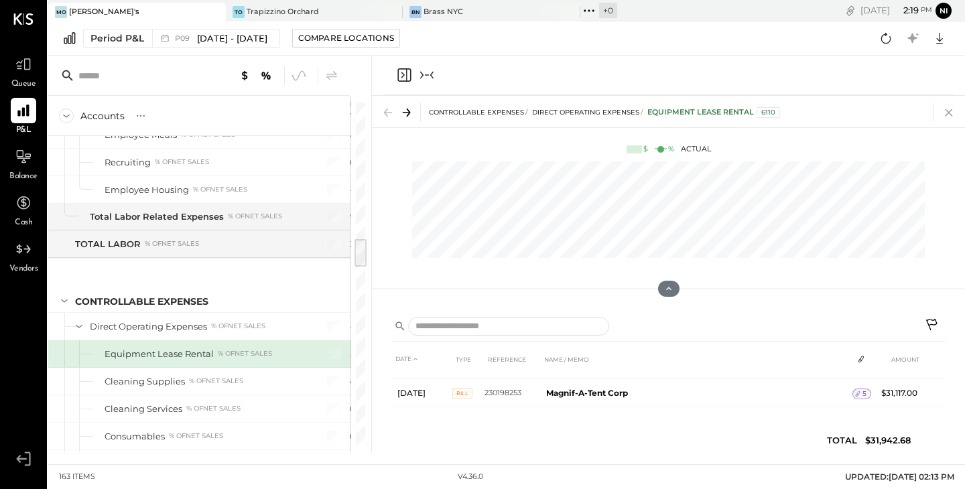
click at [948, 114] on icon at bounding box center [948, 112] width 19 height 19
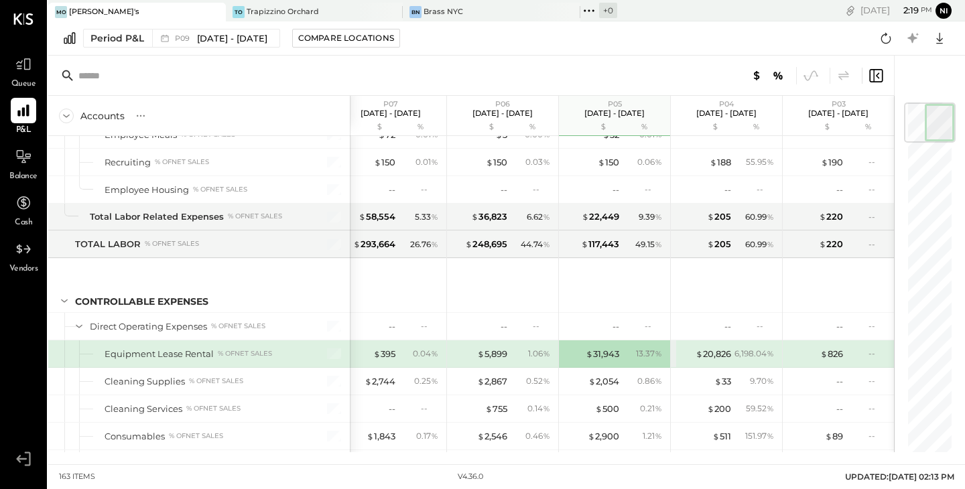
scroll to position [0, 239]
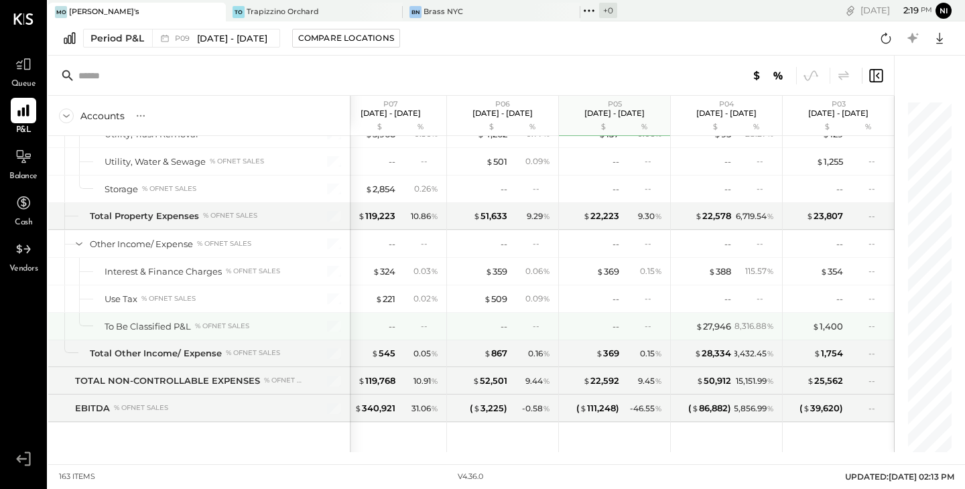
scroll to position [0, 238]
click at [708, 327] on div "$ 27,946" at bounding box center [714, 326] width 36 height 13
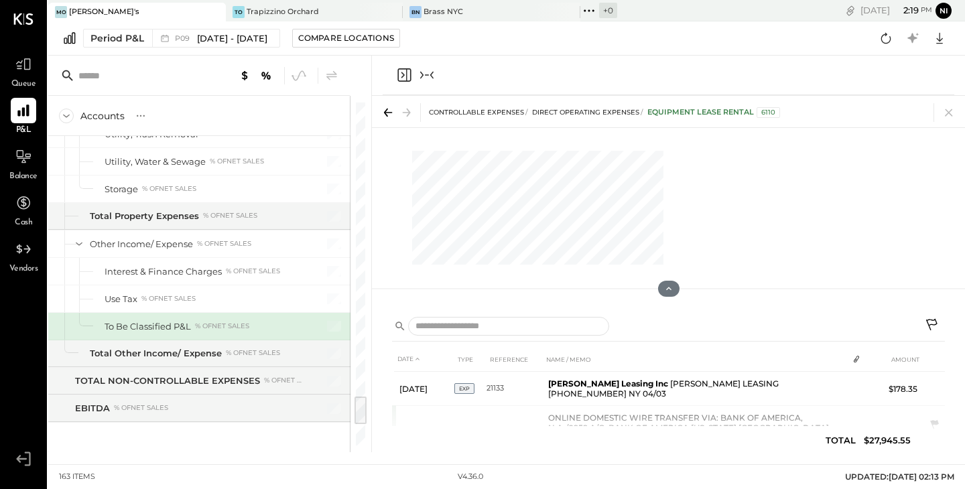
scroll to position [0, 226]
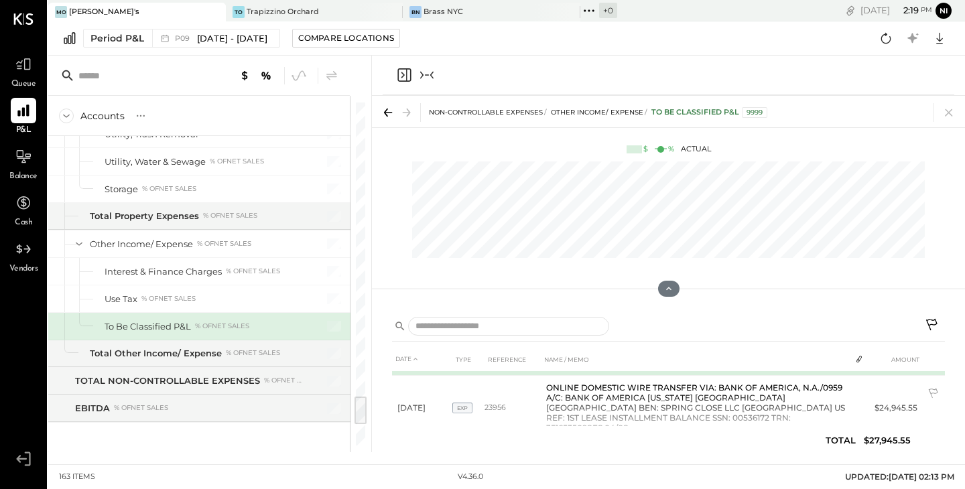
scroll to position [27, 0]
click at [933, 321] on icon at bounding box center [933, 326] width 16 height 16
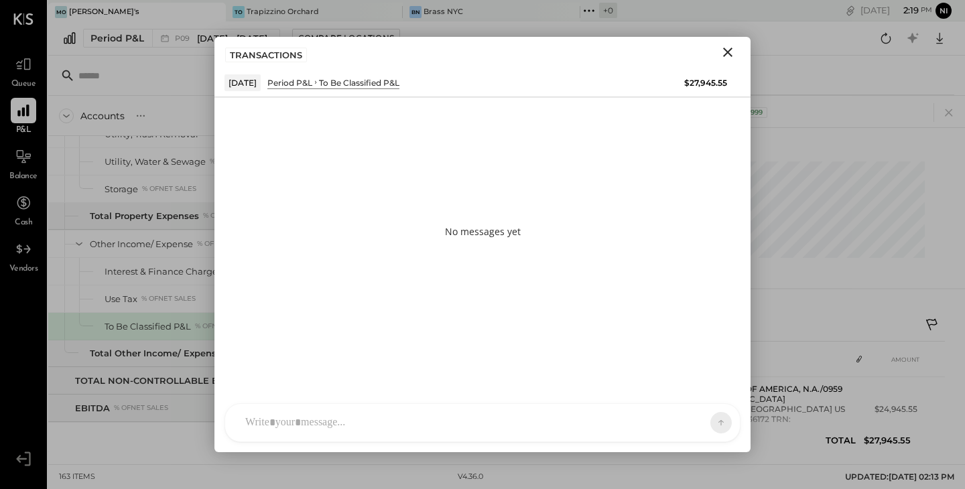
click at [459, 424] on div at bounding box center [482, 423] width 515 height 38
click at [702, 420] on button at bounding box center [695, 422] width 49 height 20
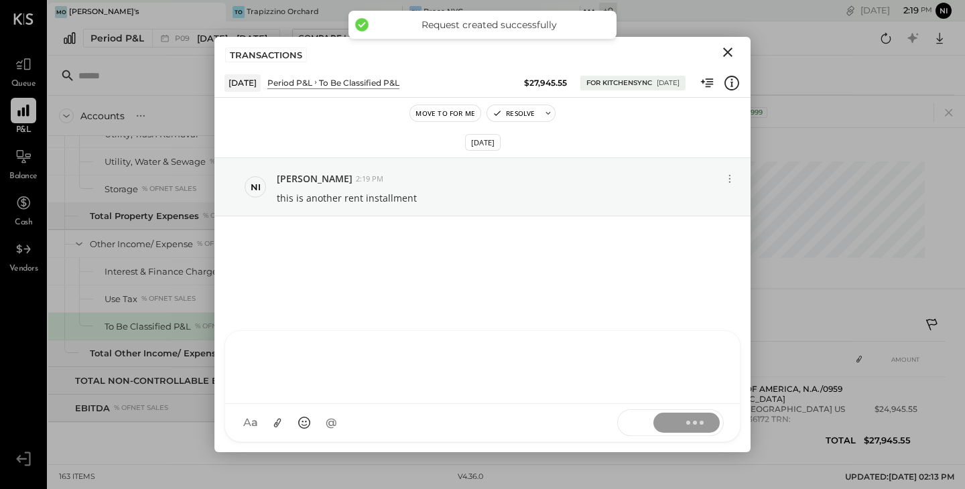
click at [724, 52] on icon "Close" at bounding box center [728, 52] width 16 height 16
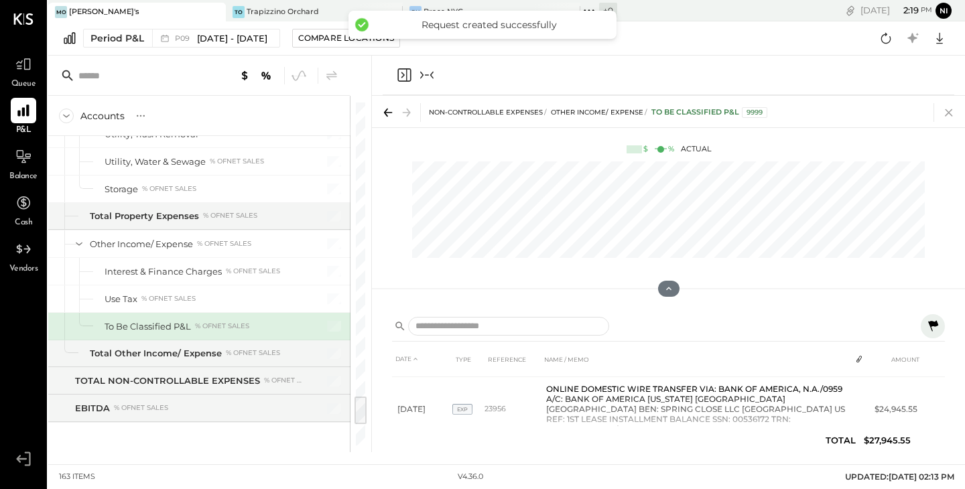
click at [949, 109] on icon at bounding box center [948, 112] width 19 height 19
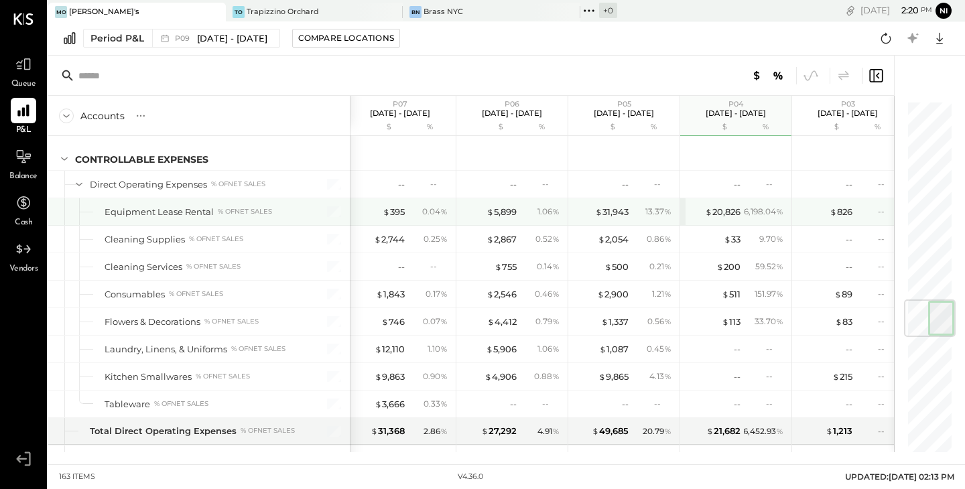
scroll to position [1695, 0]
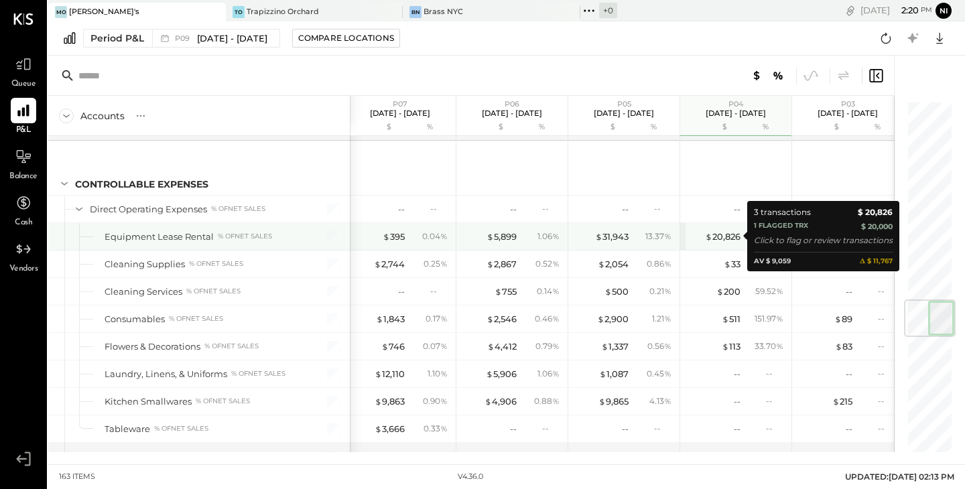
click at [731, 237] on div "$ 20,826" at bounding box center [723, 236] width 36 height 13
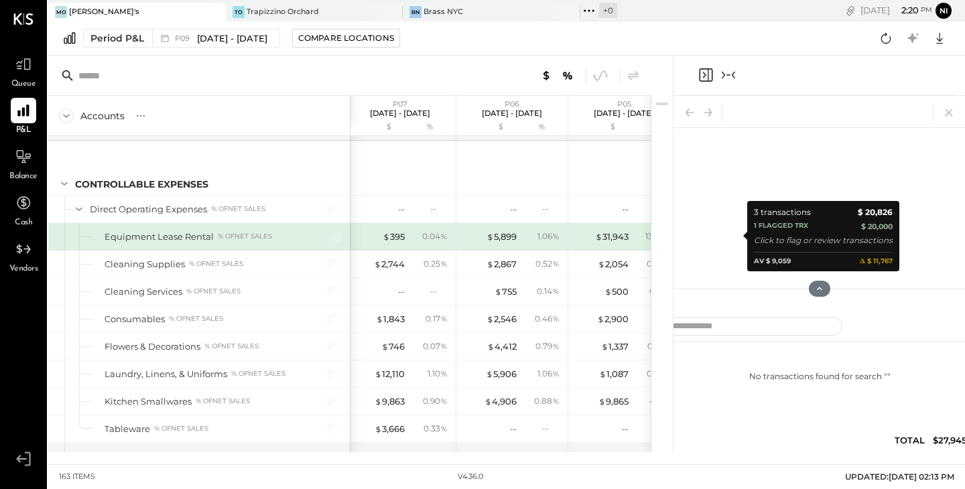
scroll to position [0, 226]
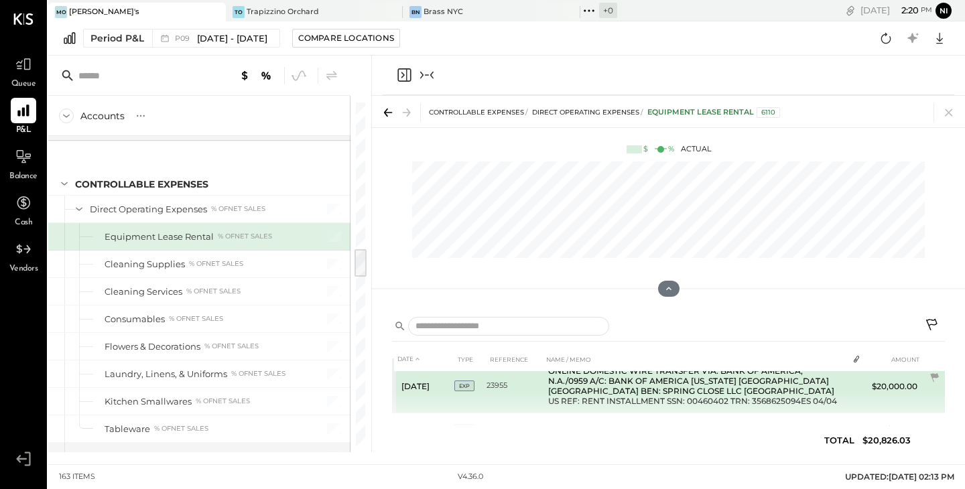
scroll to position [48, 0]
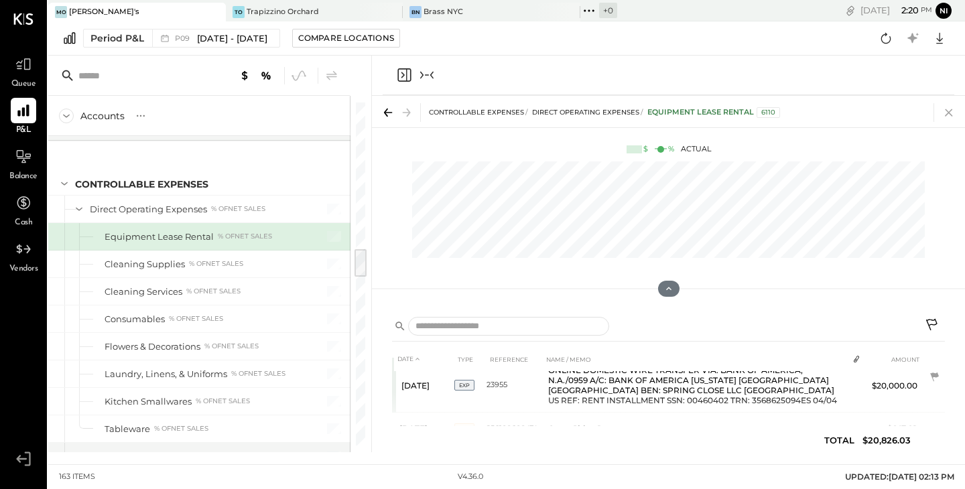
click at [945, 119] on icon at bounding box center [948, 112] width 19 height 19
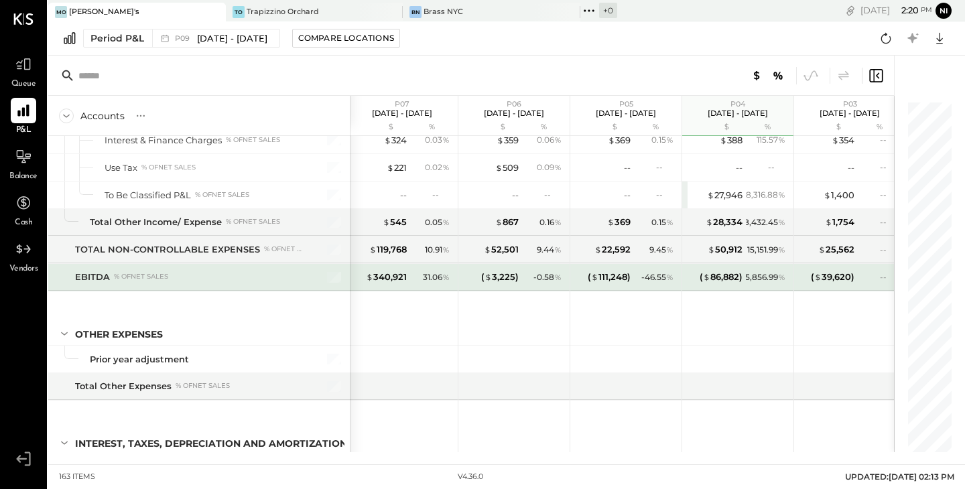
scroll to position [3536, 0]
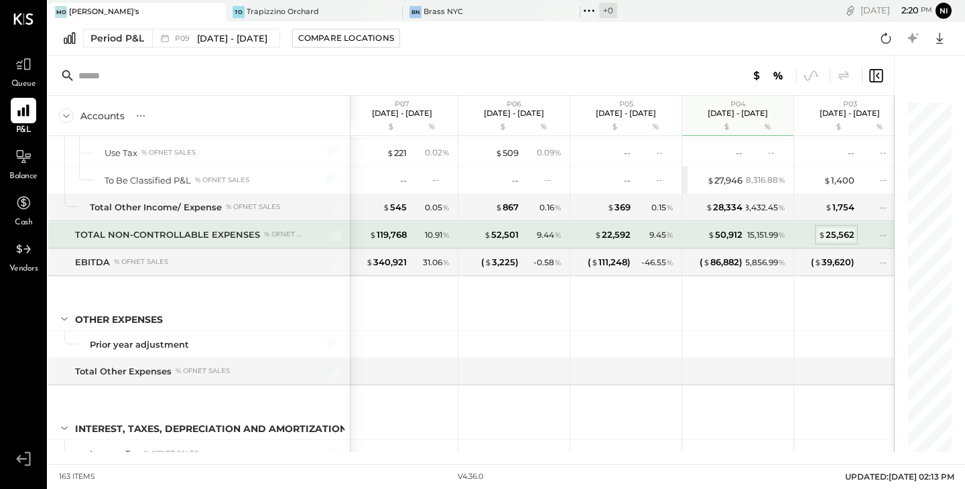
click at [832, 234] on div "$ 25,562" at bounding box center [836, 234] width 36 height 13
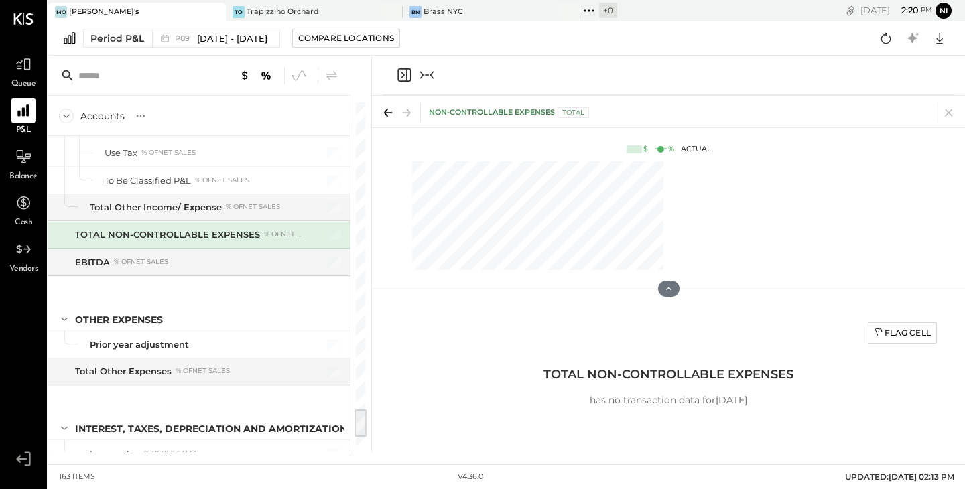
scroll to position [0, 226]
click at [949, 111] on icon at bounding box center [948, 112] width 7 height 7
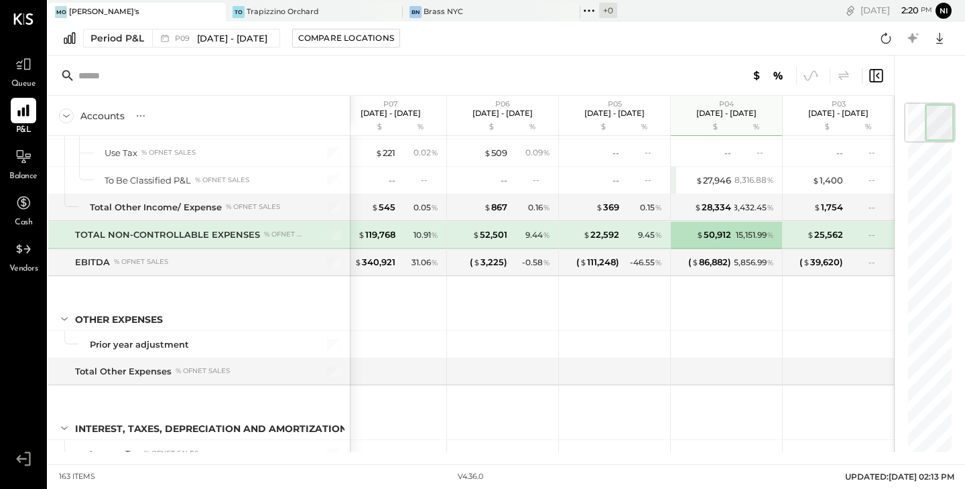
scroll to position [0, 239]
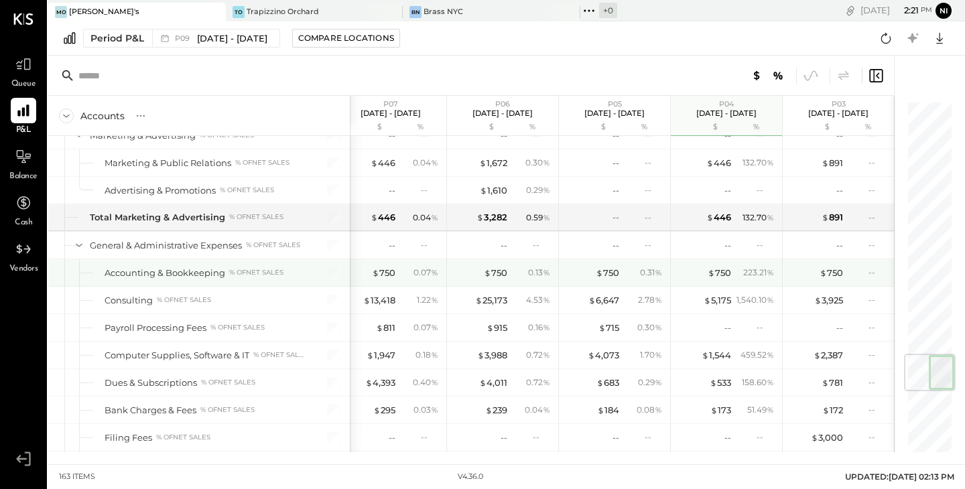
scroll to position [2144, 0]
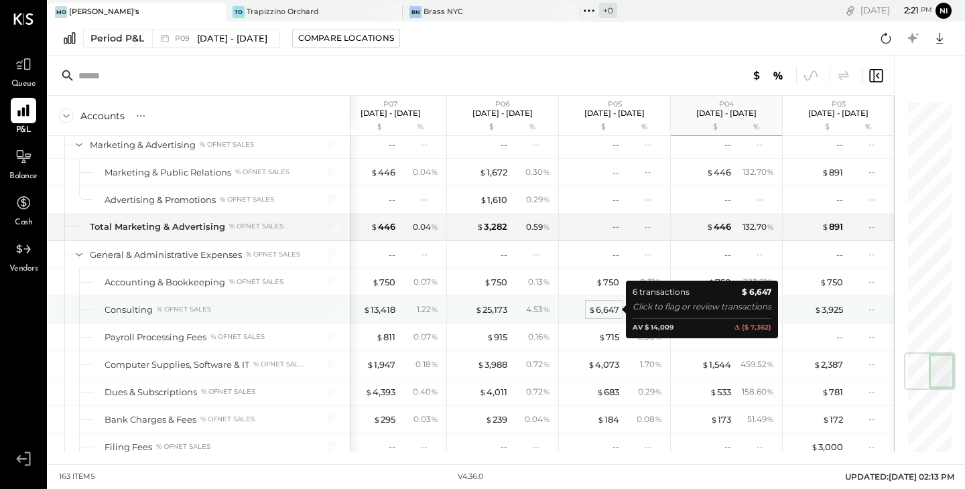
click at [596, 307] on div "$ 6,647" at bounding box center [603, 310] width 31 height 13
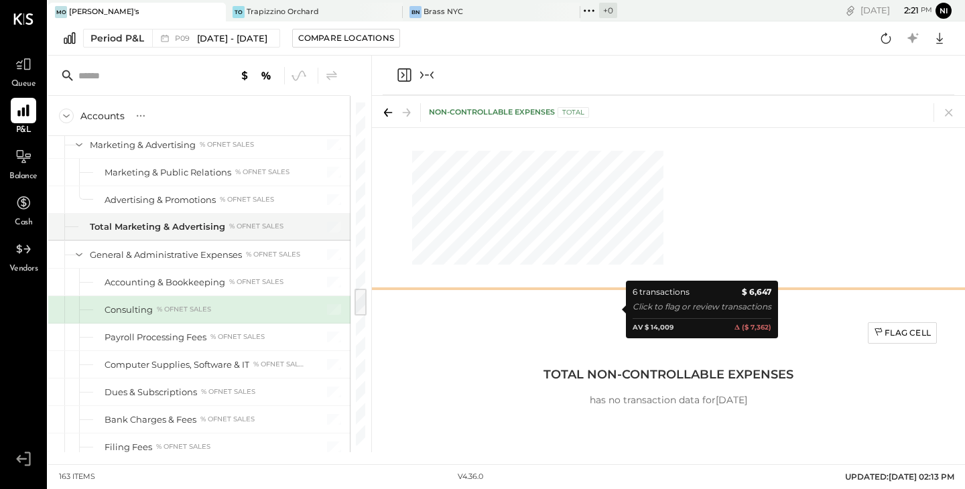
scroll to position [0, 226]
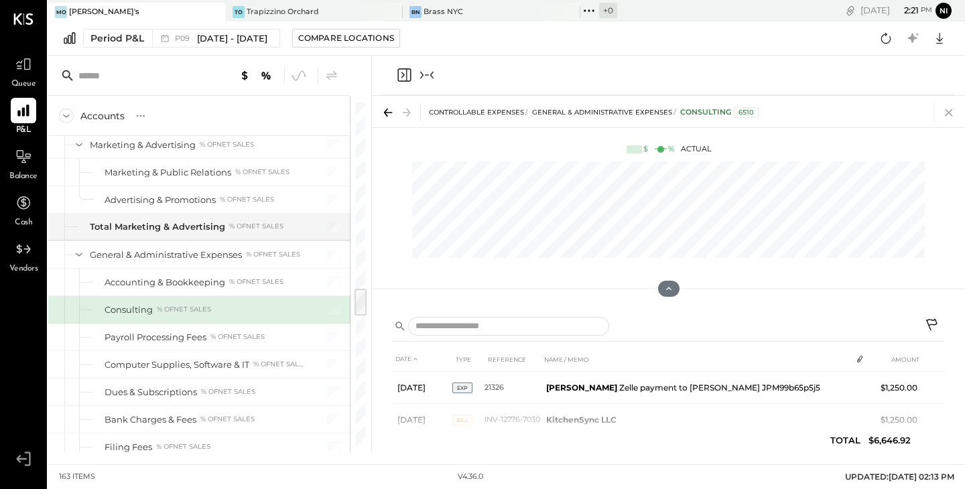
click at [944, 114] on icon at bounding box center [948, 112] width 19 height 19
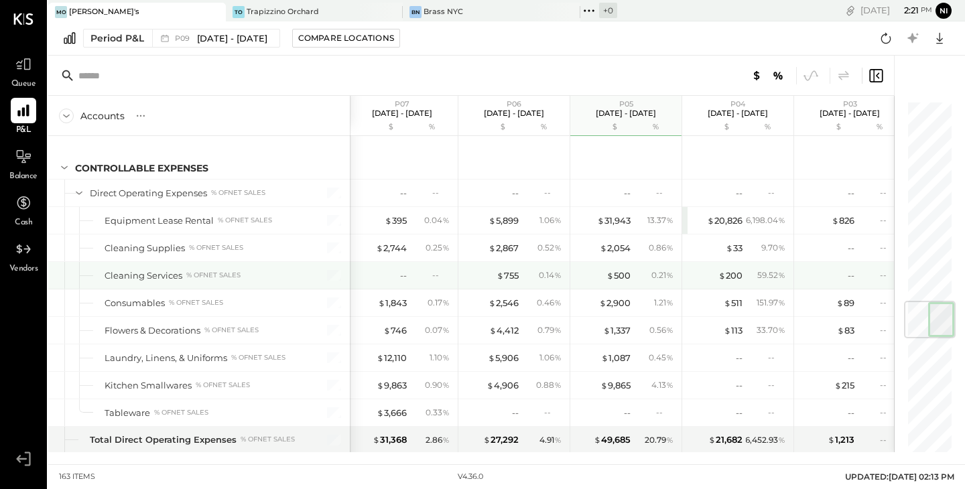
scroll to position [1699, 0]
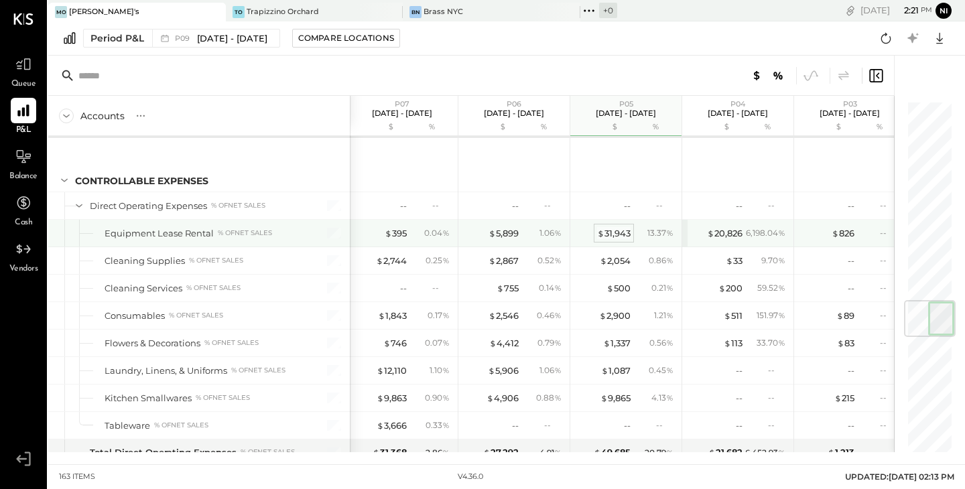
click at [622, 232] on div "$ 31,943" at bounding box center [614, 233] width 34 height 13
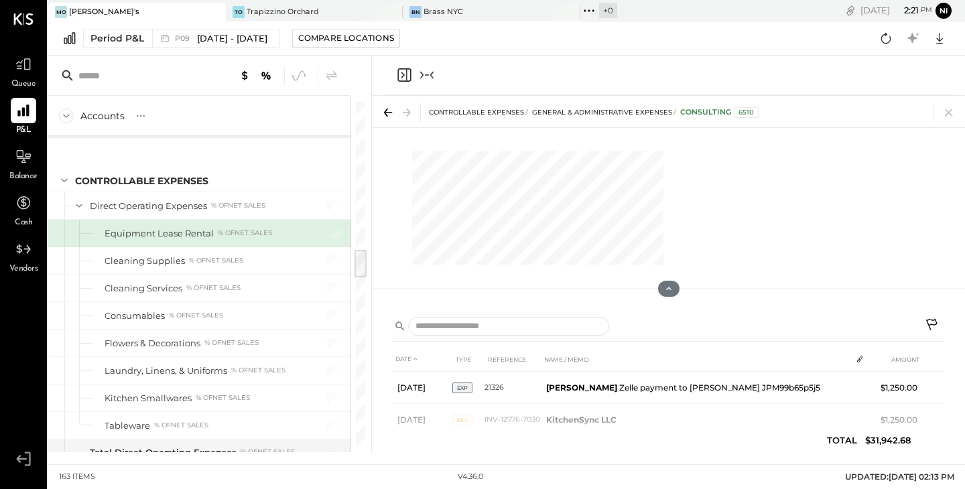
scroll to position [0, 226]
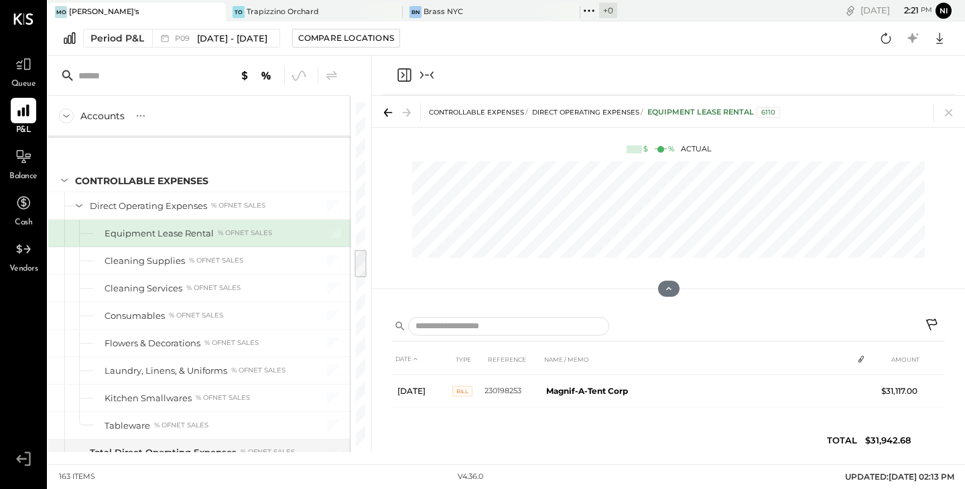
scroll to position [47, 0]
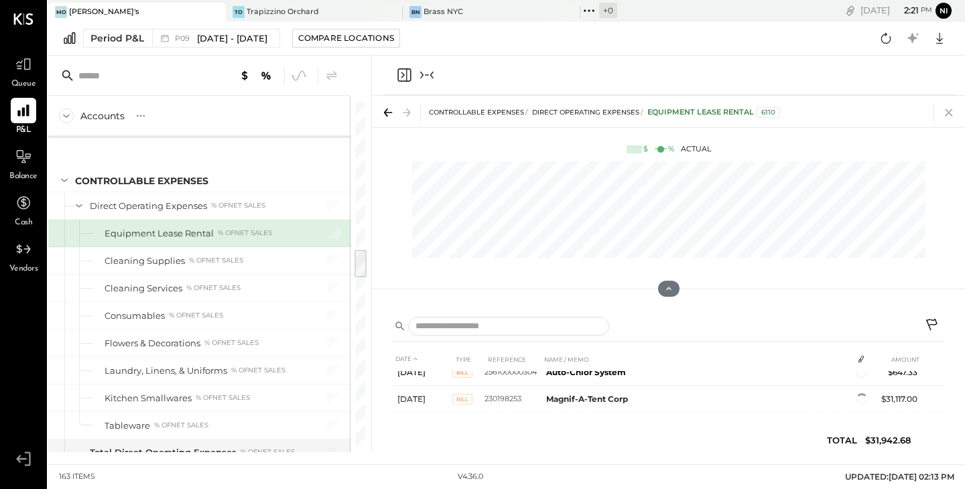
click at [951, 115] on icon at bounding box center [948, 112] width 7 height 7
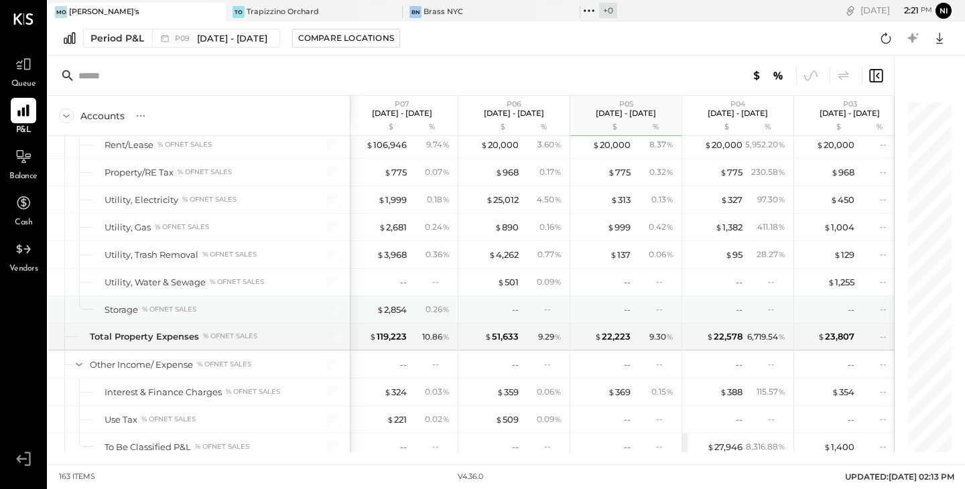
scroll to position [0, 228]
